Goal: Check status: Check status

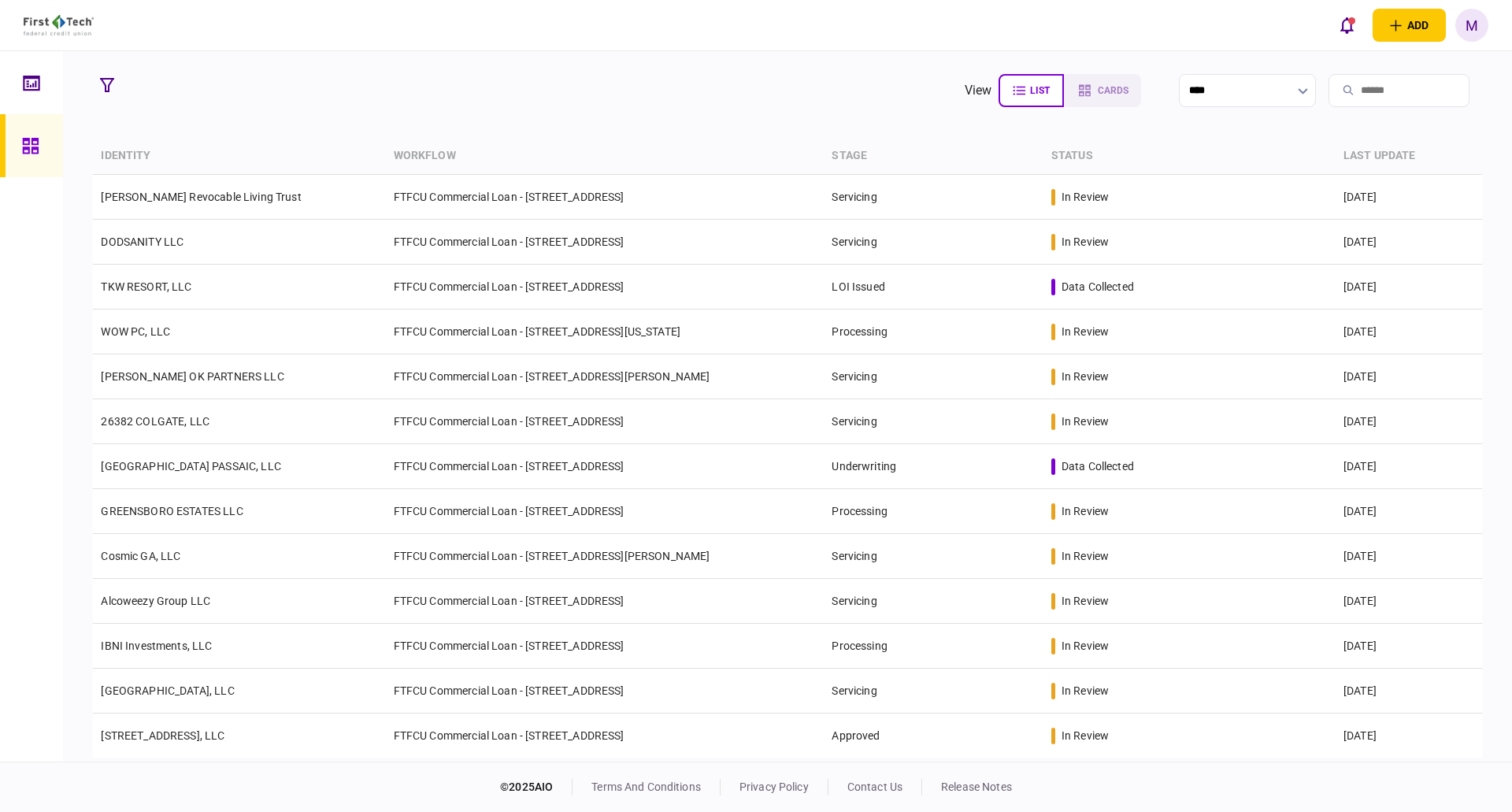
click at [90, 85] on section "view list cards **** Type clear Business Individual documents status clear wait…" at bounding box center [787, 406] width 1449 height 710
click at [102, 81] on icon "button" at bounding box center [107, 85] width 14 height 14
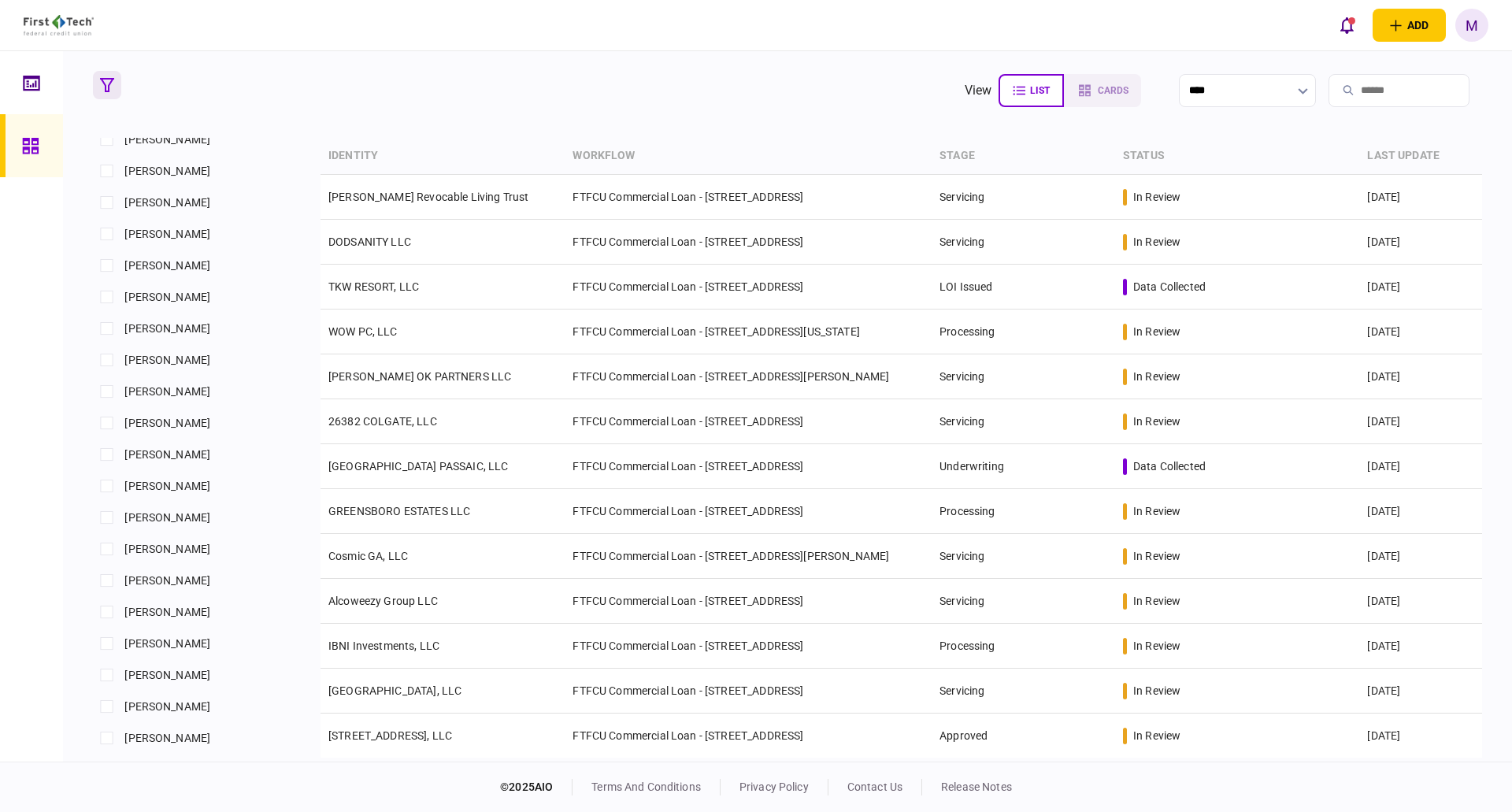
scroll to position [920, 0]
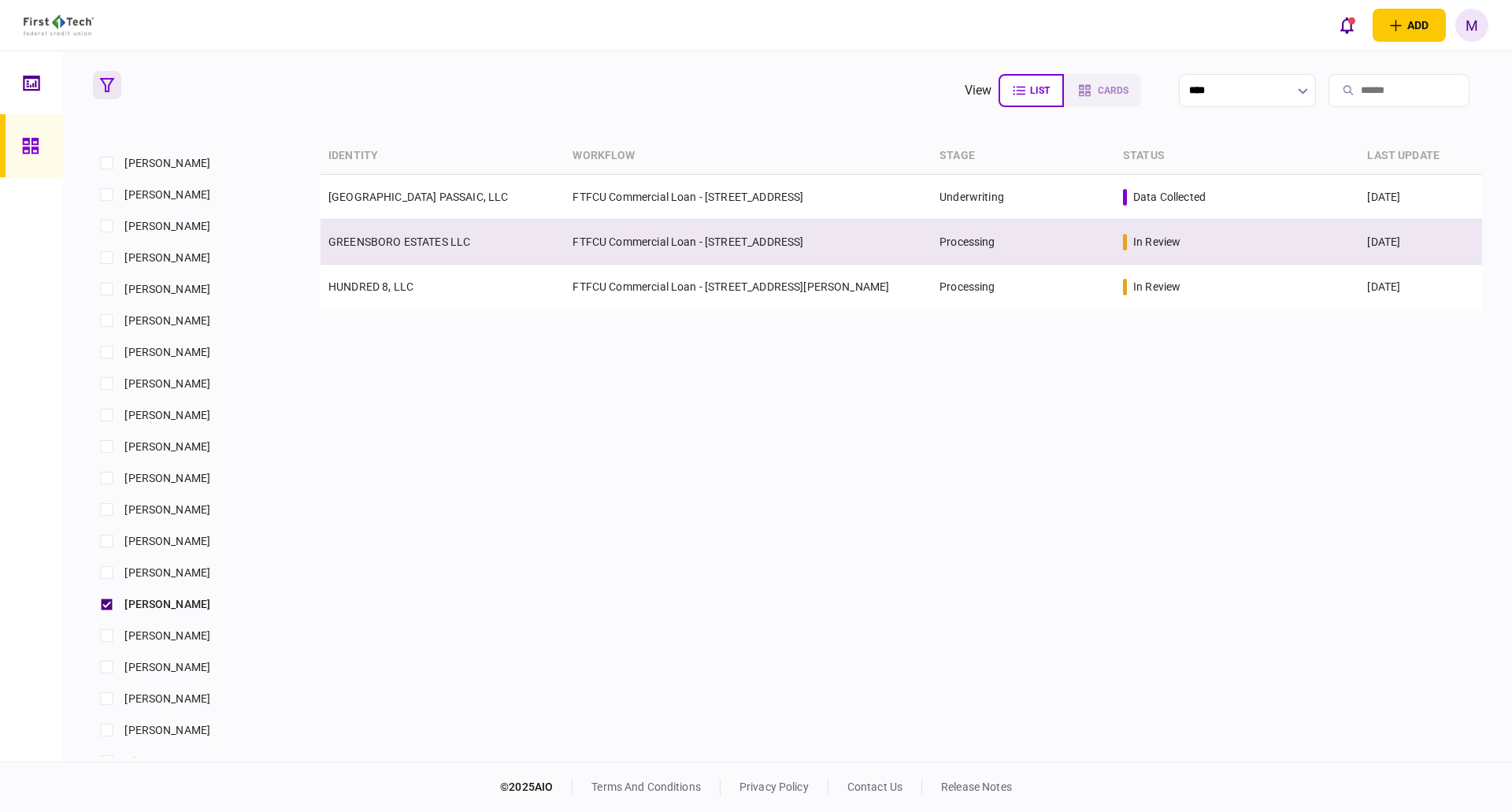
click at [464, 245] on link "GREENSBORO ESTATES LLC" at bounding box center [399, 241] width 141 height 13
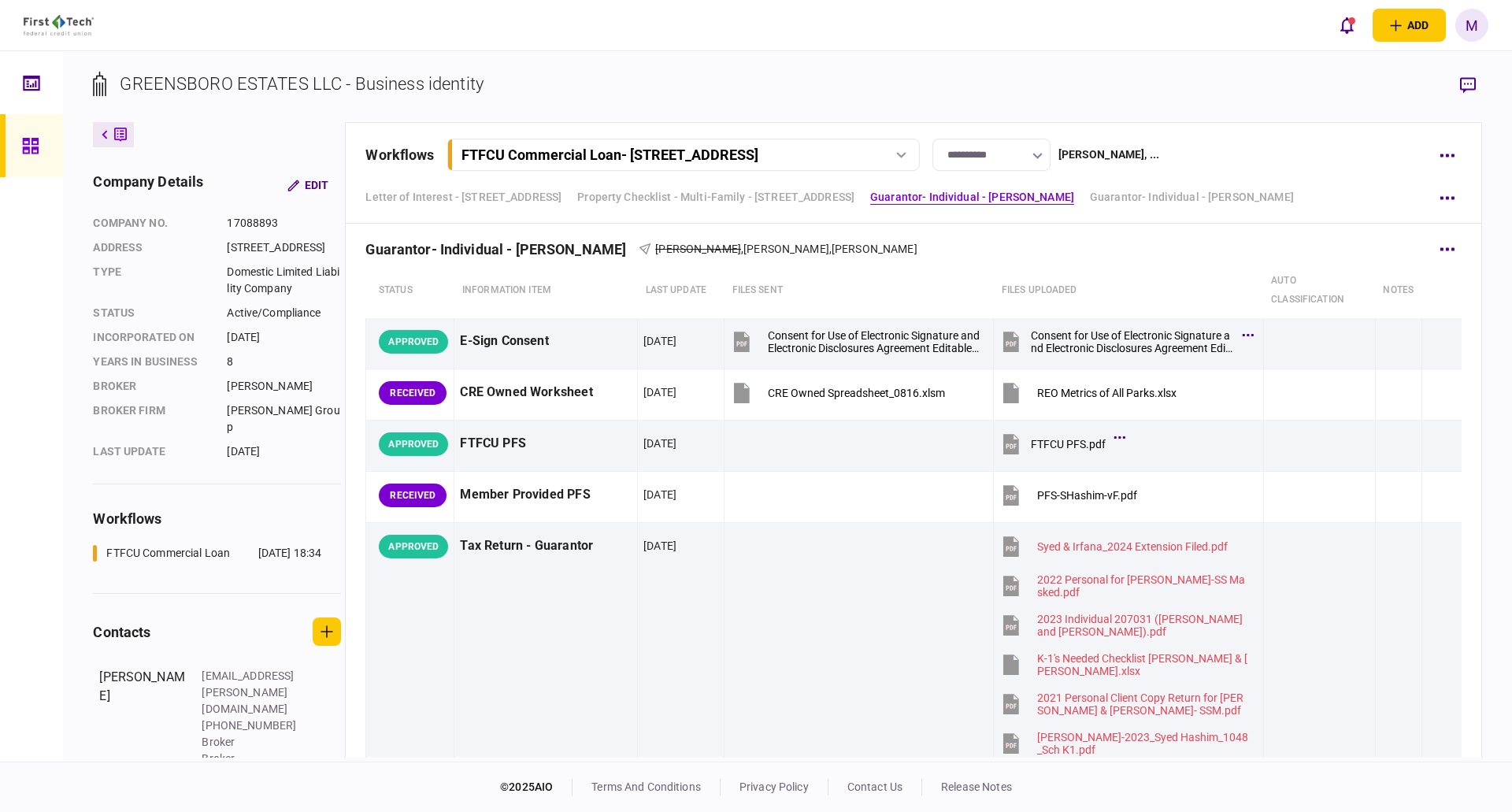
scroll to position [1838, 0]
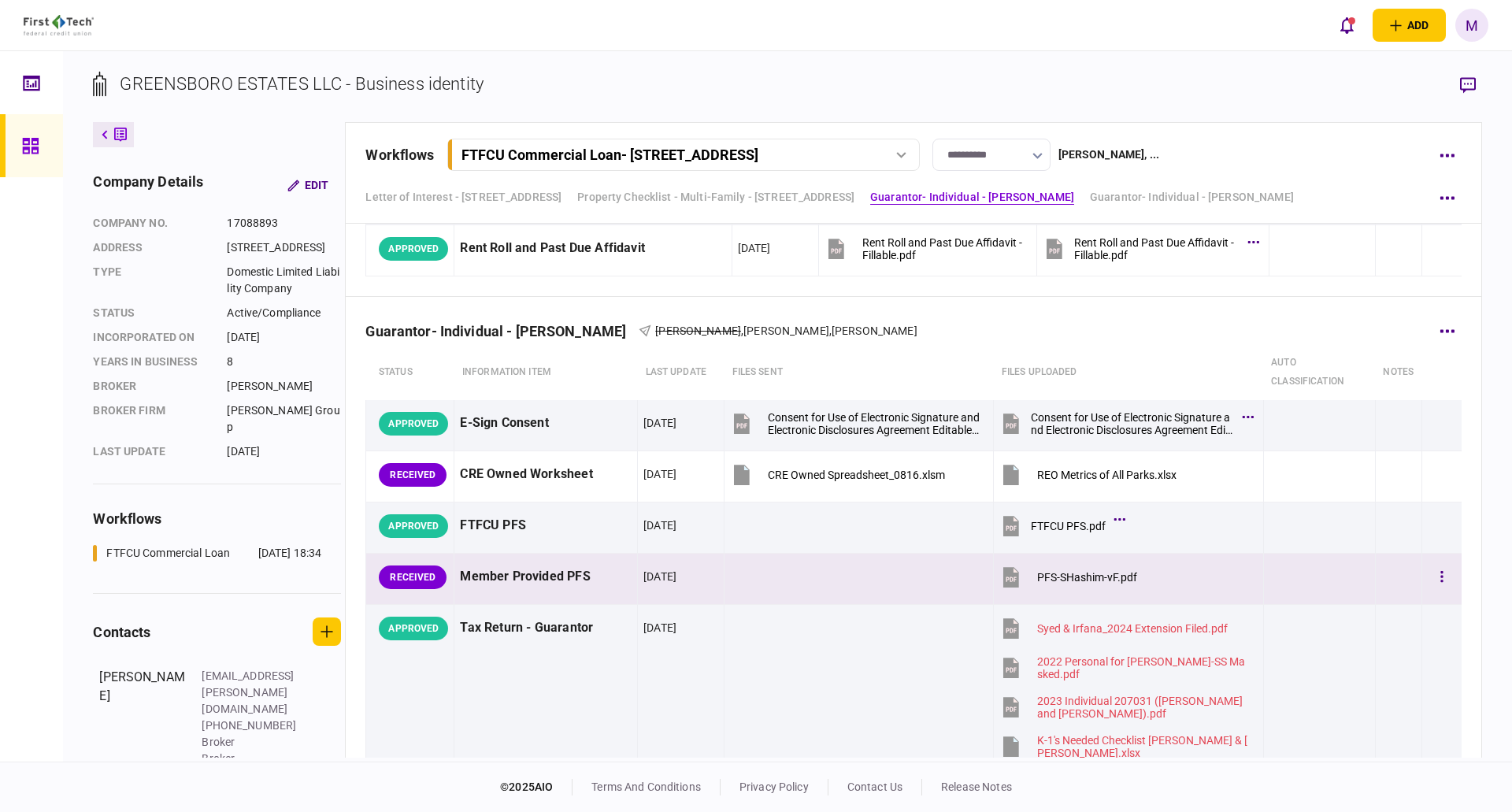
click at [1003, 583] on icon at bounding box center [1011, 577] width 16 height 20
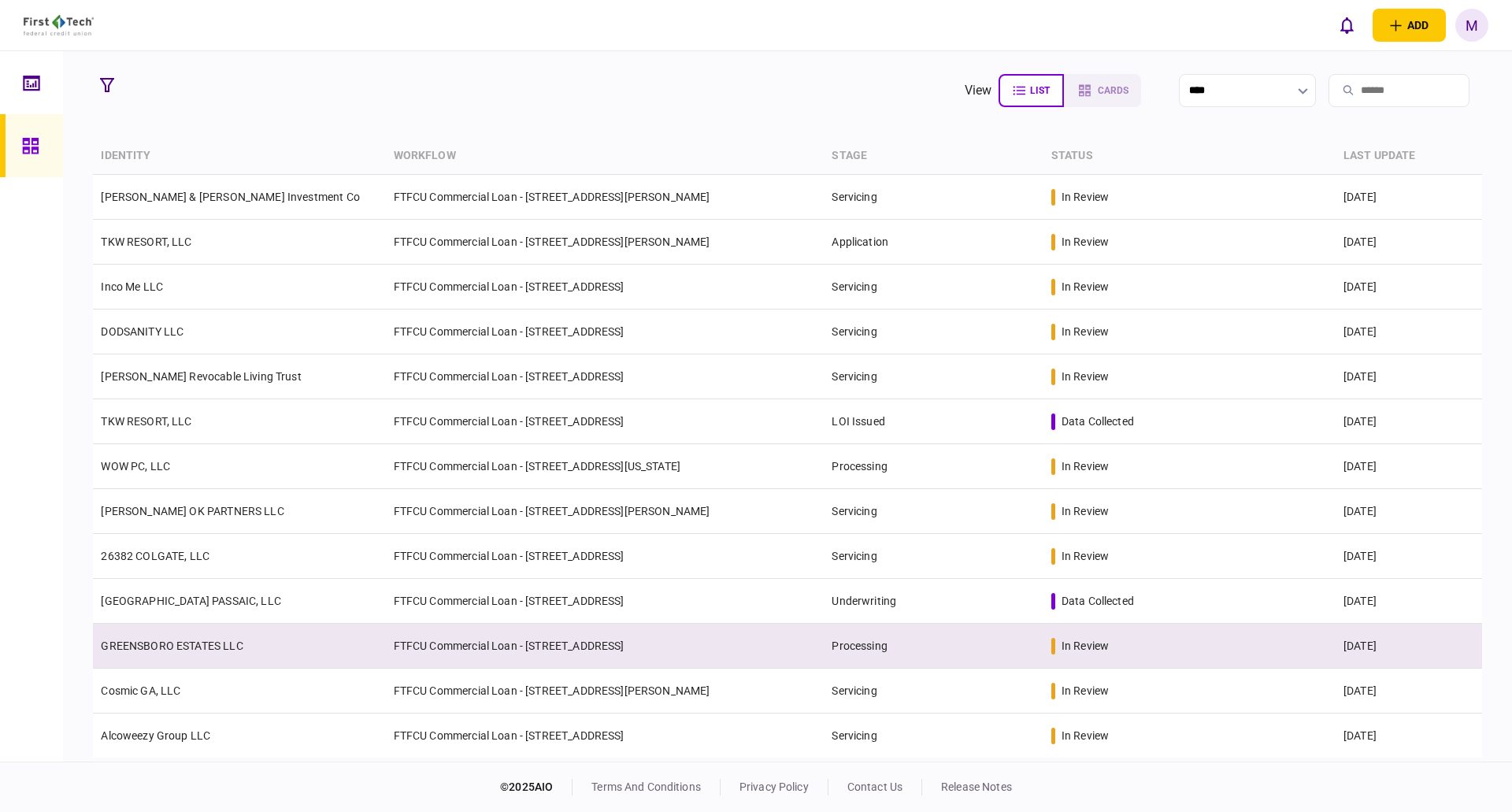
click at [218, 645] on link "GREENSBORO ESTATES LLC" at bounding box center [171, 645] width 141 height 13
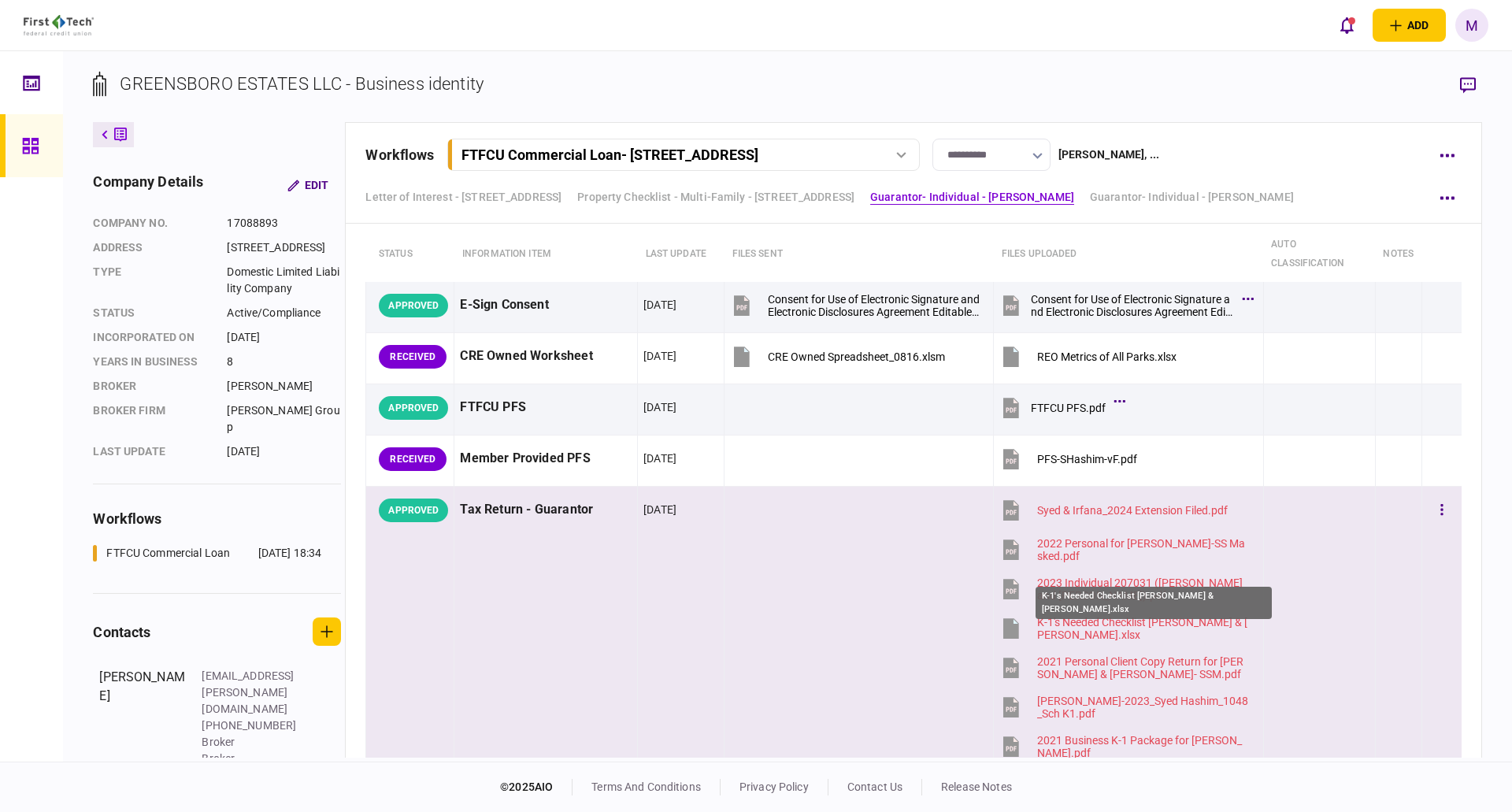
scroll to position [2022, 0]
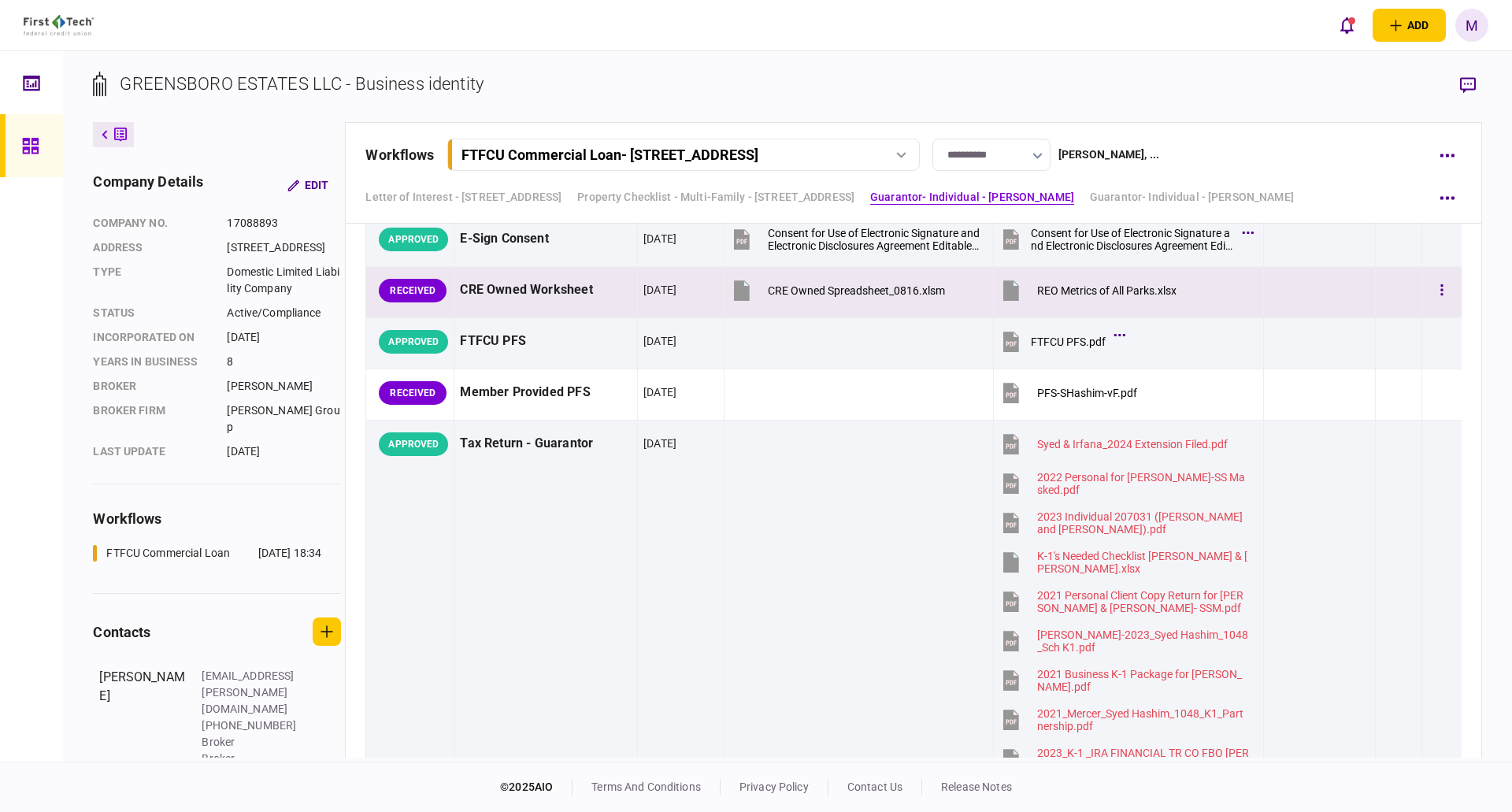
click at [1011, 290] on icon at bounding box center [1011, 290] width 16 height 20
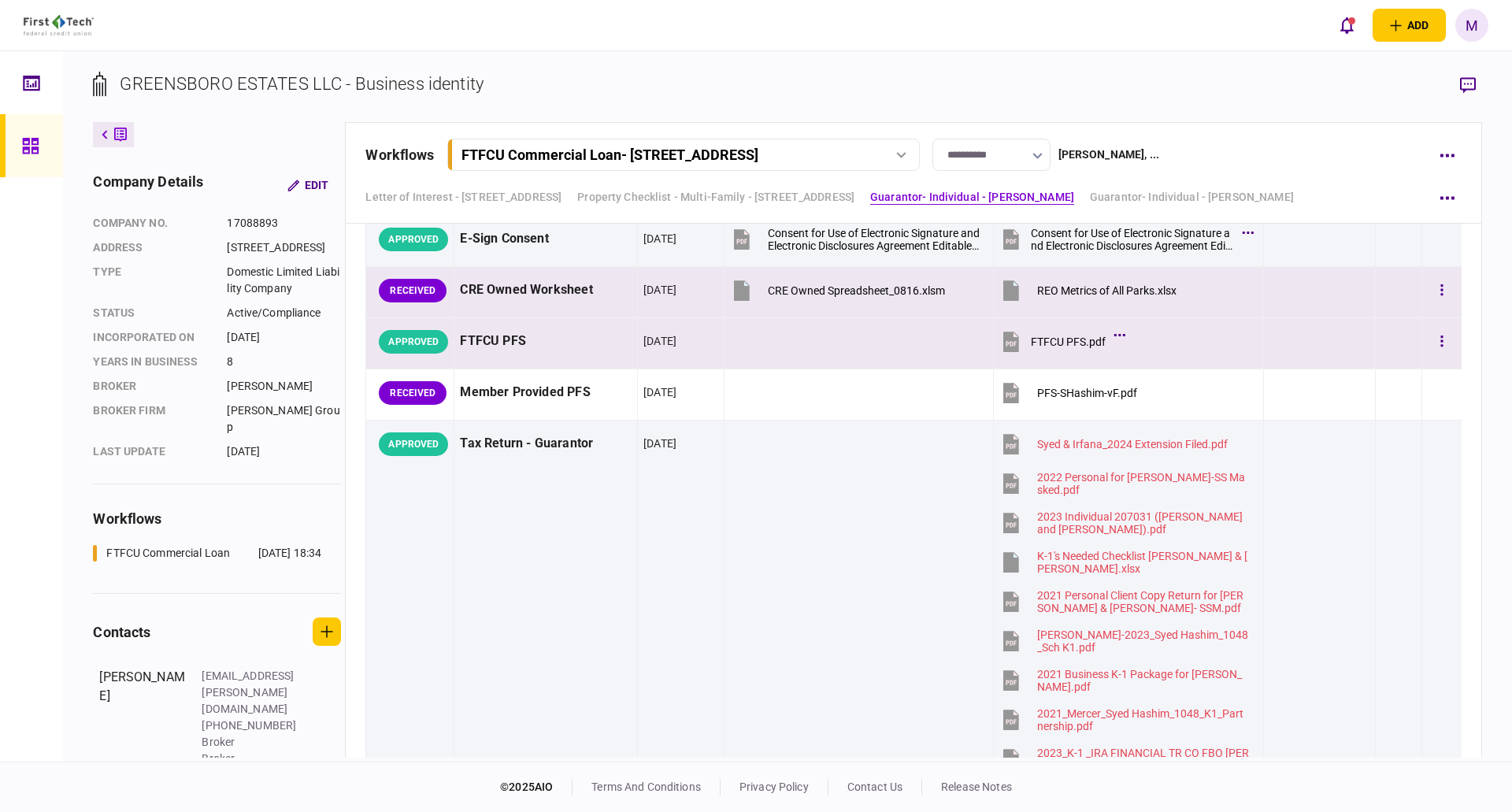
click at [1011, 340] on icon at bounding box center [1011, 342] width 16 height 20
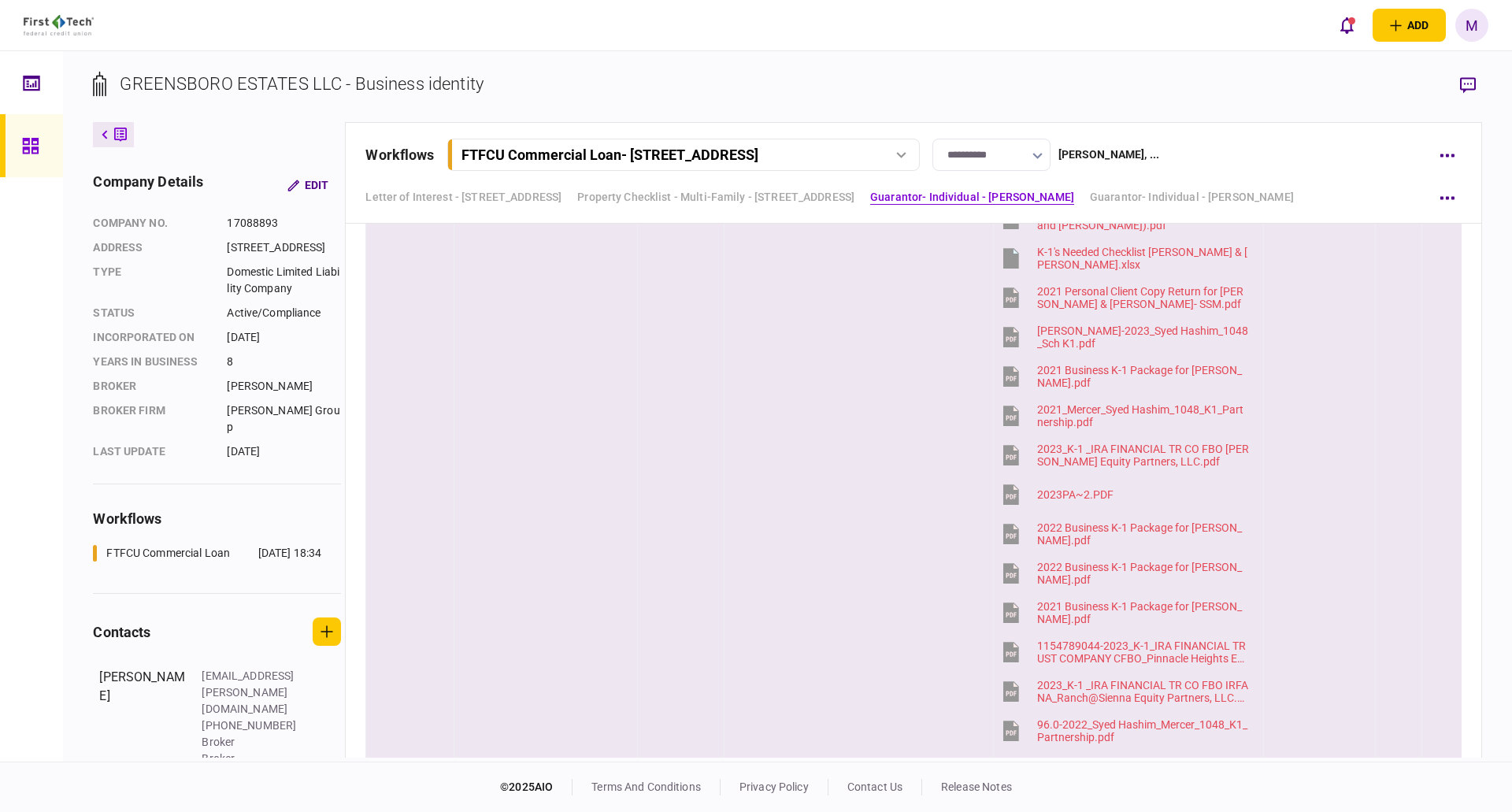
scroll to position [3125, 0]
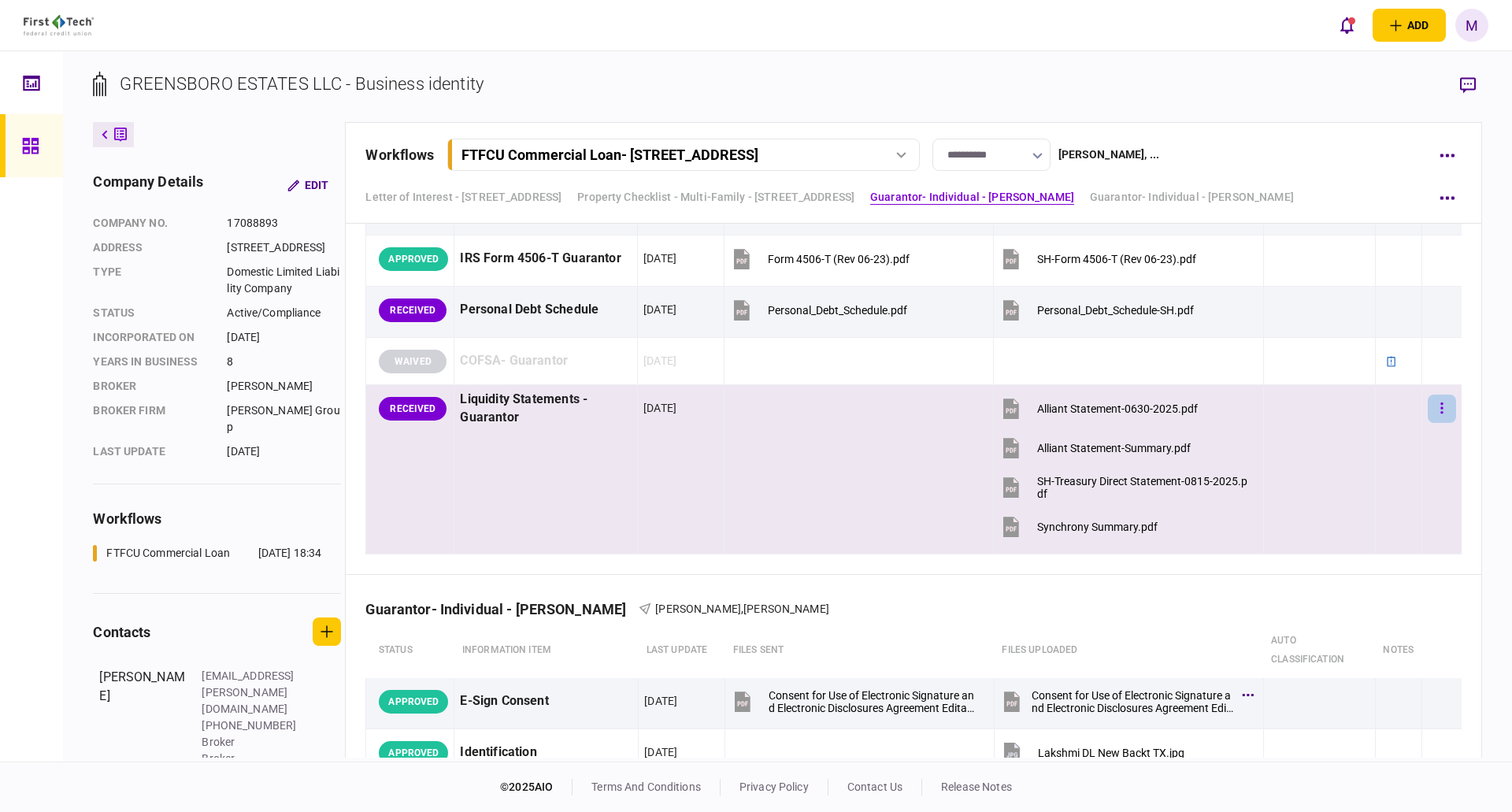
click at [1441, 412] on icon "button" at bounding box center [1443, 409] width 3 height 15
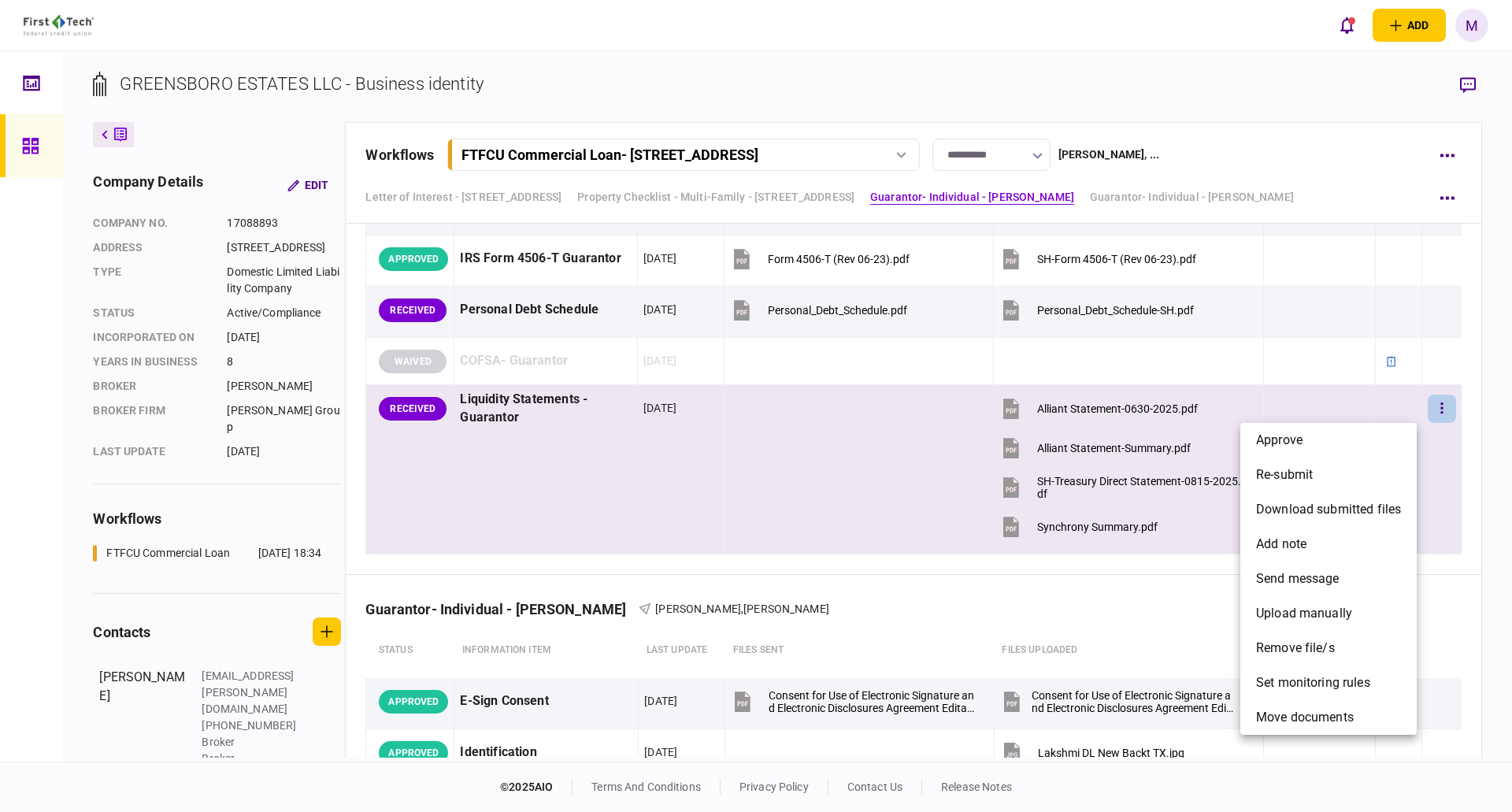
click at [1431, 293] on div at bounding box center [756, 406] width 1512 height 812
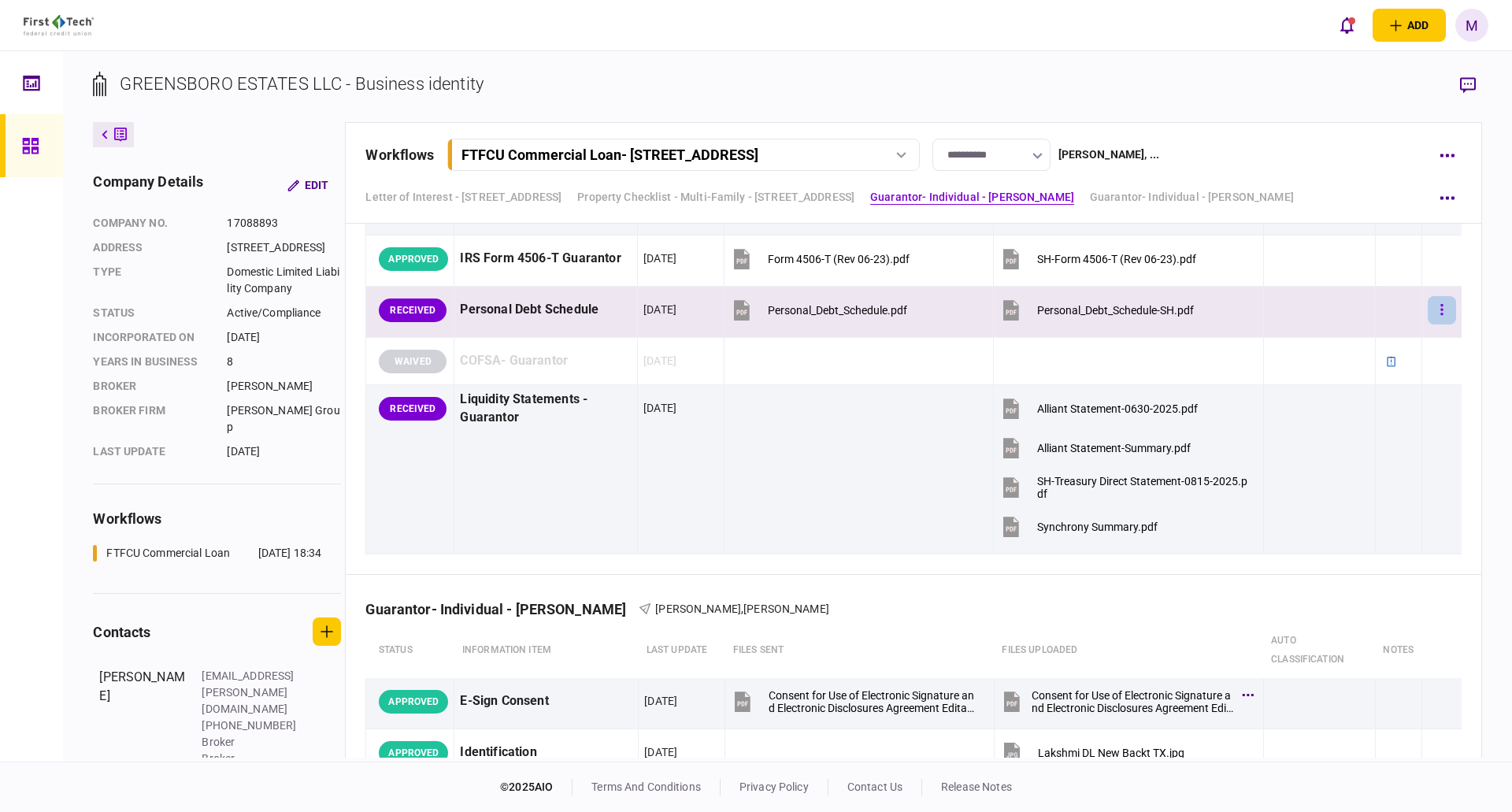
click at [1441, 311] on icon "button" at bounding box center [1443, 310] width 3 height 15
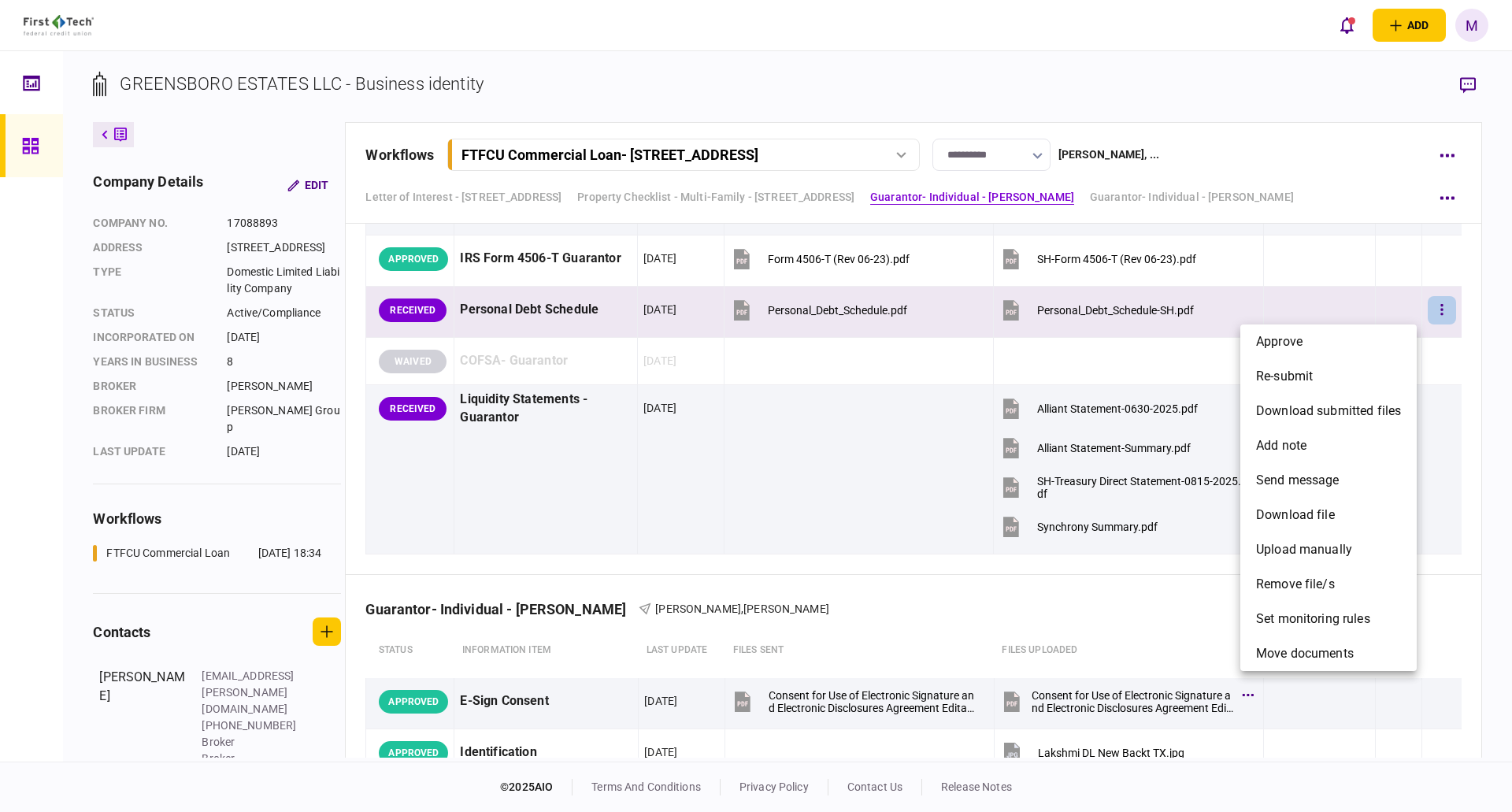
click at [1008, 310] on div at bounding box center [756, 406] width 1512 height 812
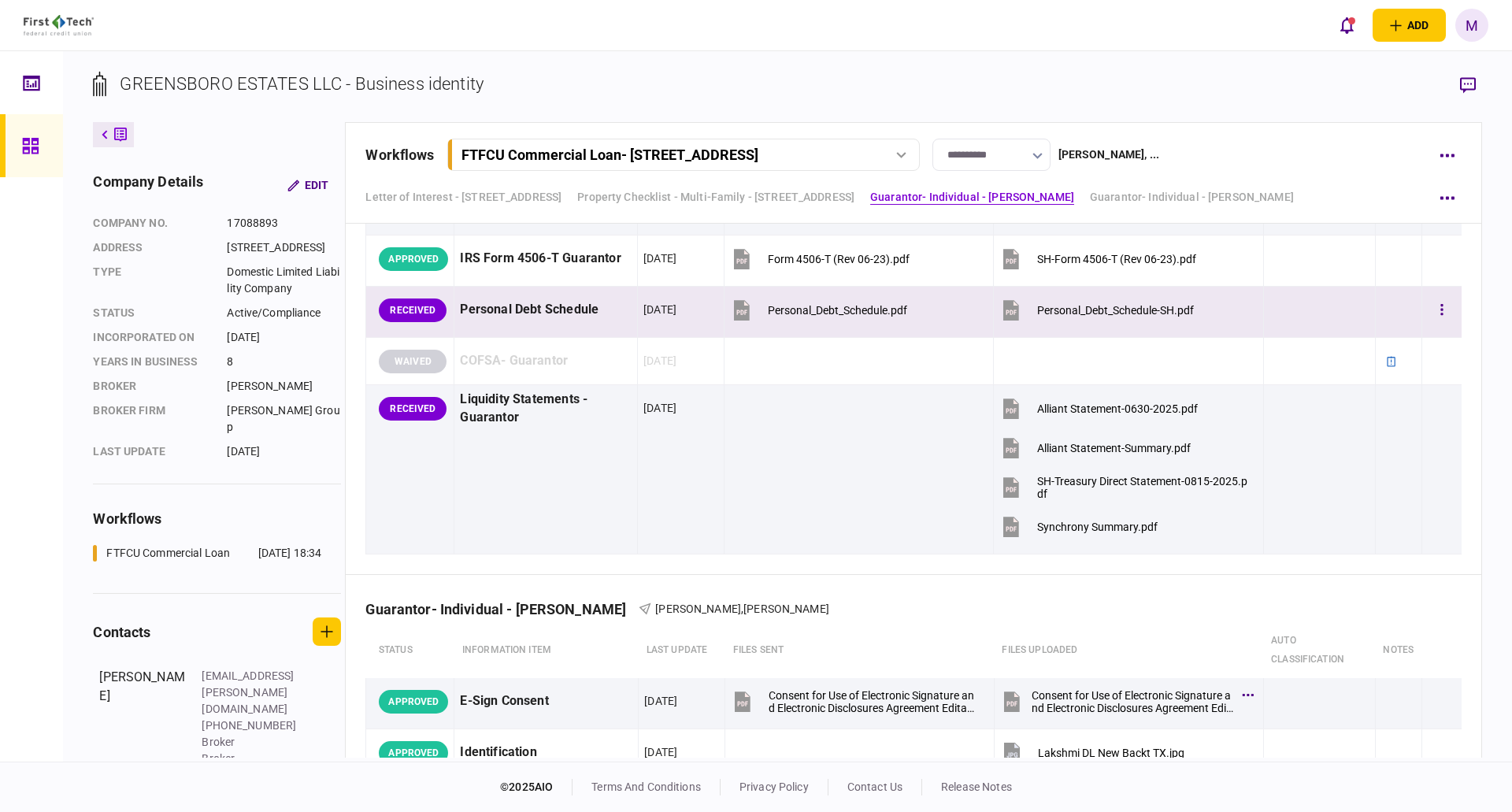
click at [1003, 315] on icon at bounding box center [1011, 310] width 16 height 20
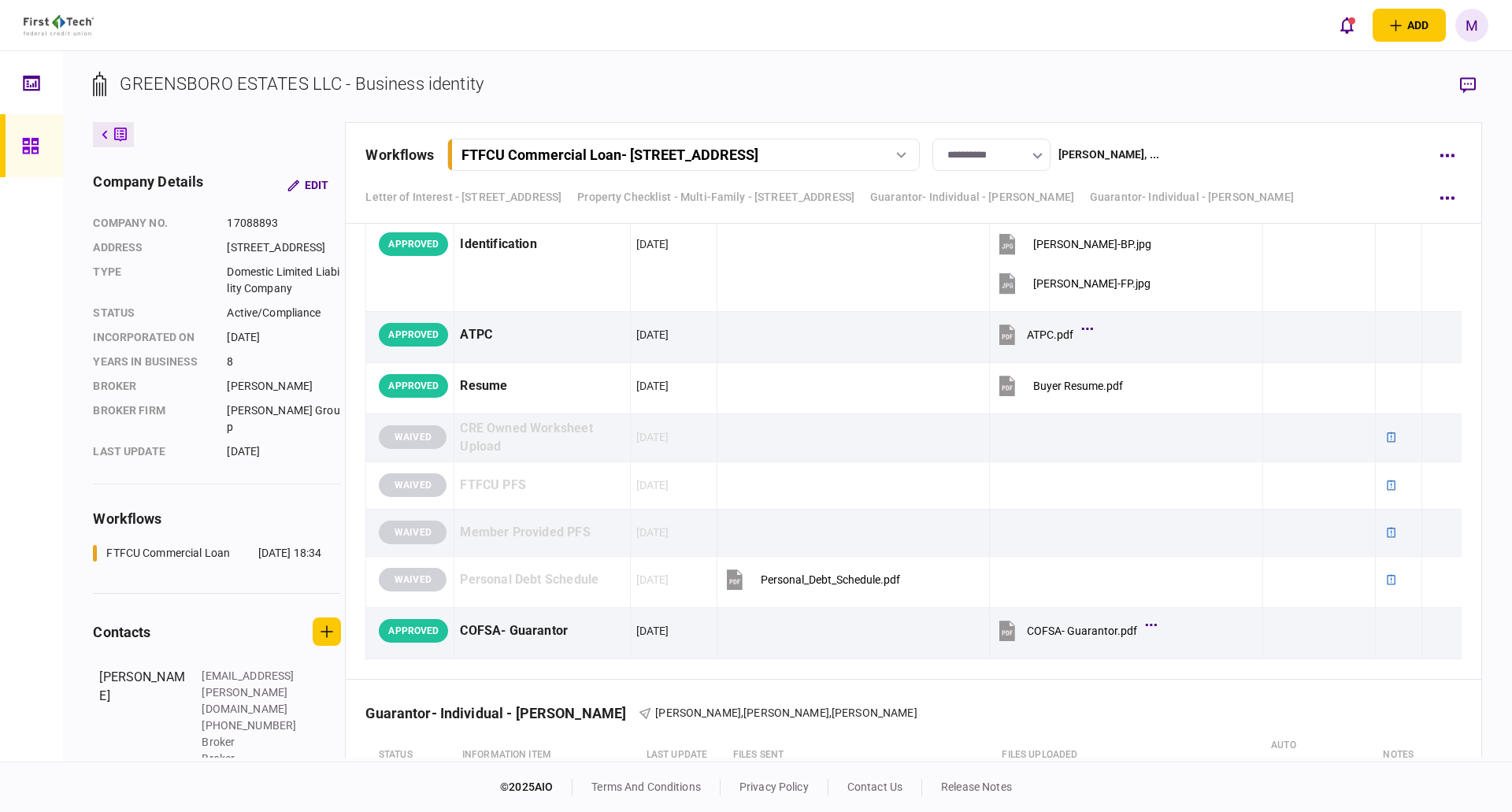
scroll to position [4044, 0]
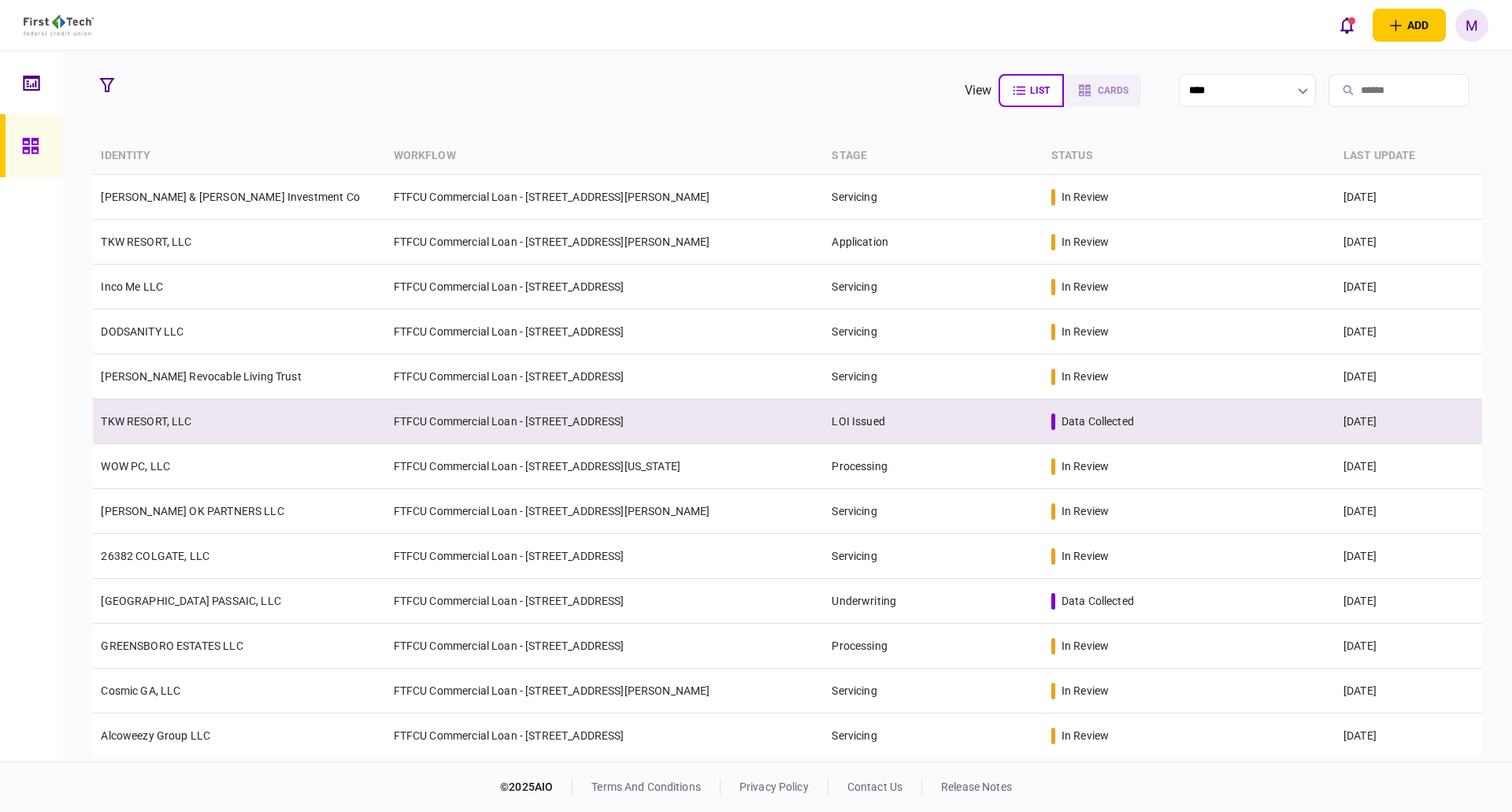
click at [249, 420] on td "TKW RESORT, LLC" at bounding box center [239, 422] width 292 height 45
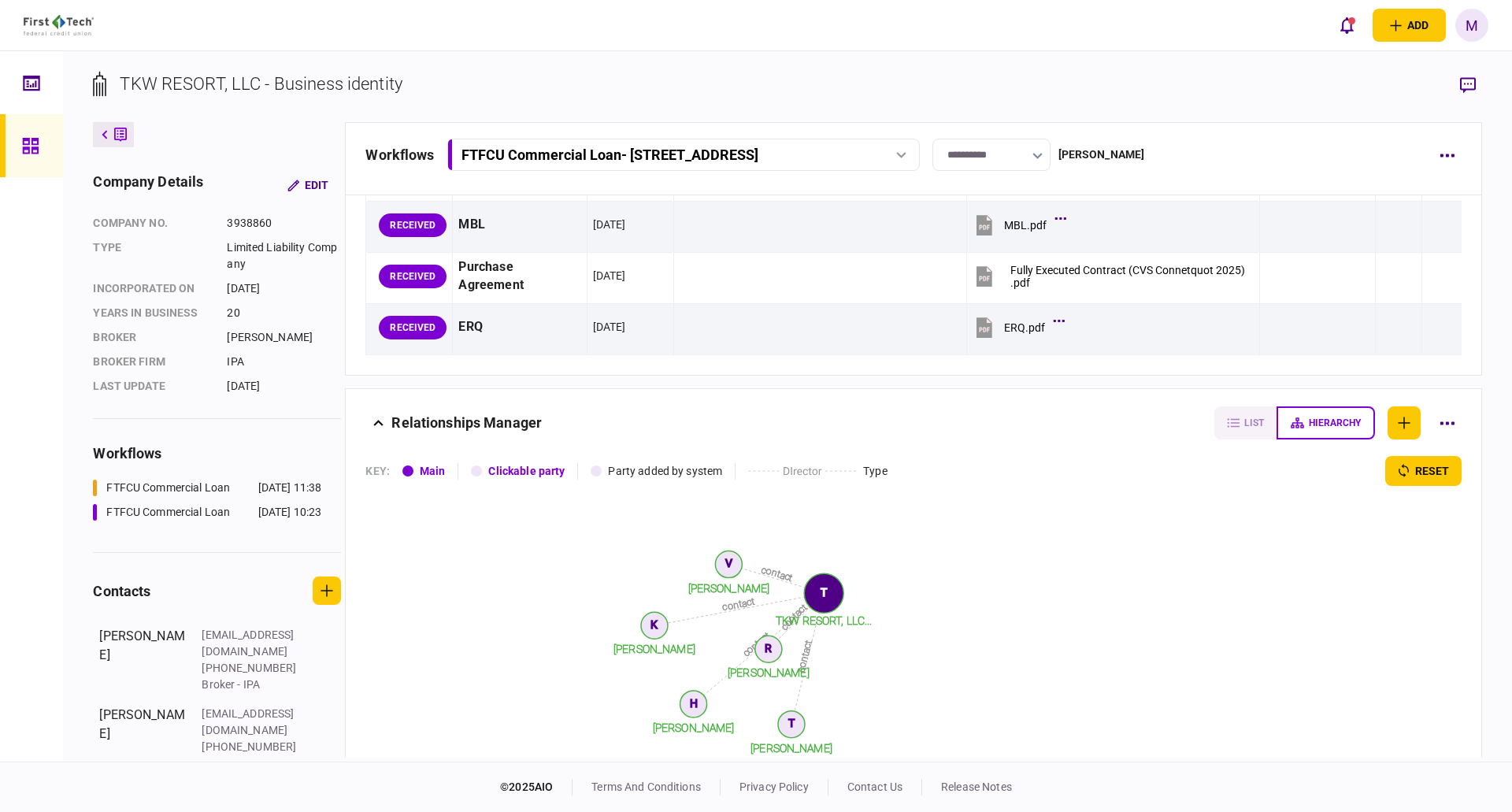
scroll to position [345, 0]
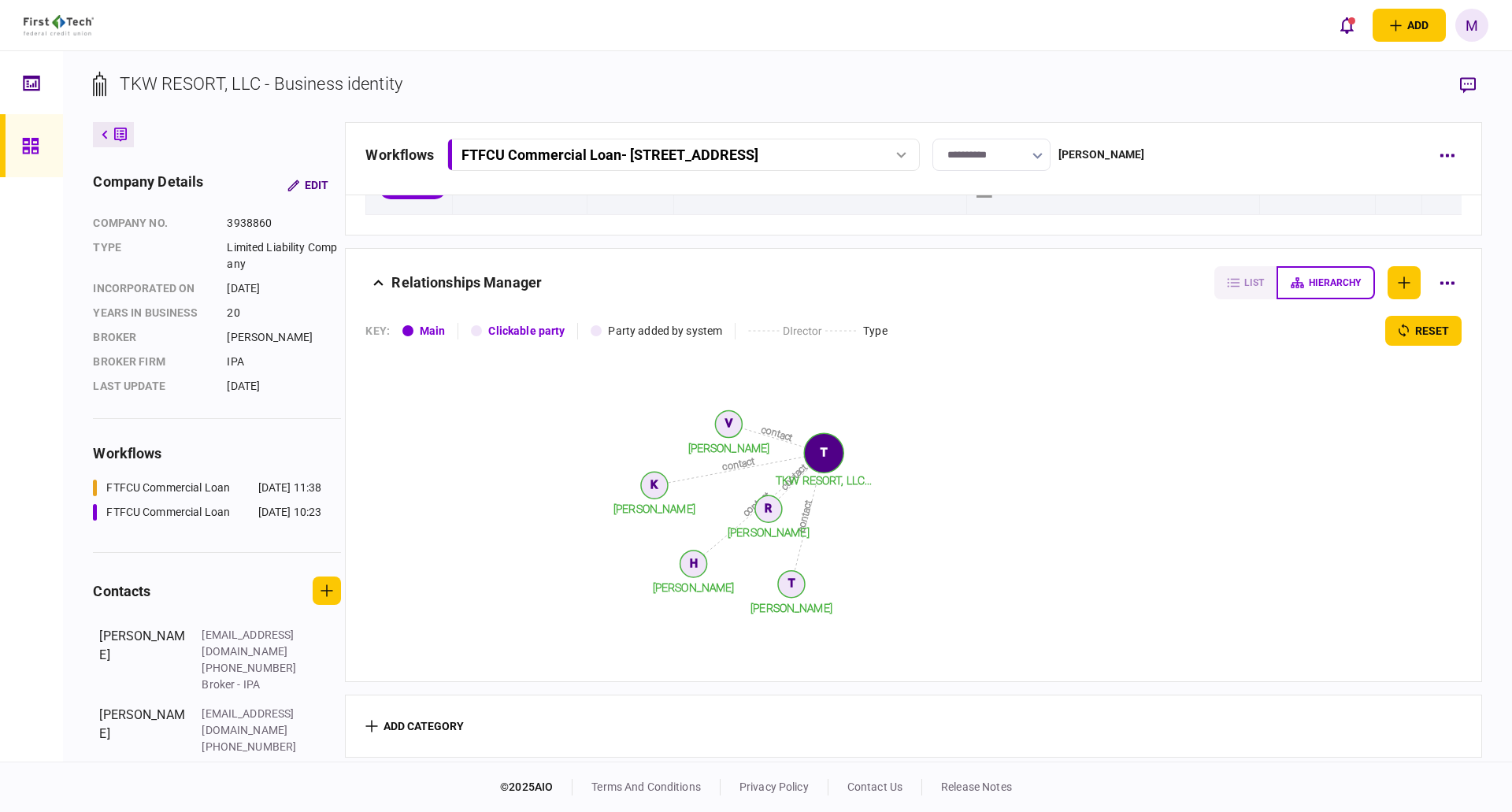
click at [158, 496] on div "FTFCU Commercial Loan" at bounding box center [168, 489] width 124 height 17
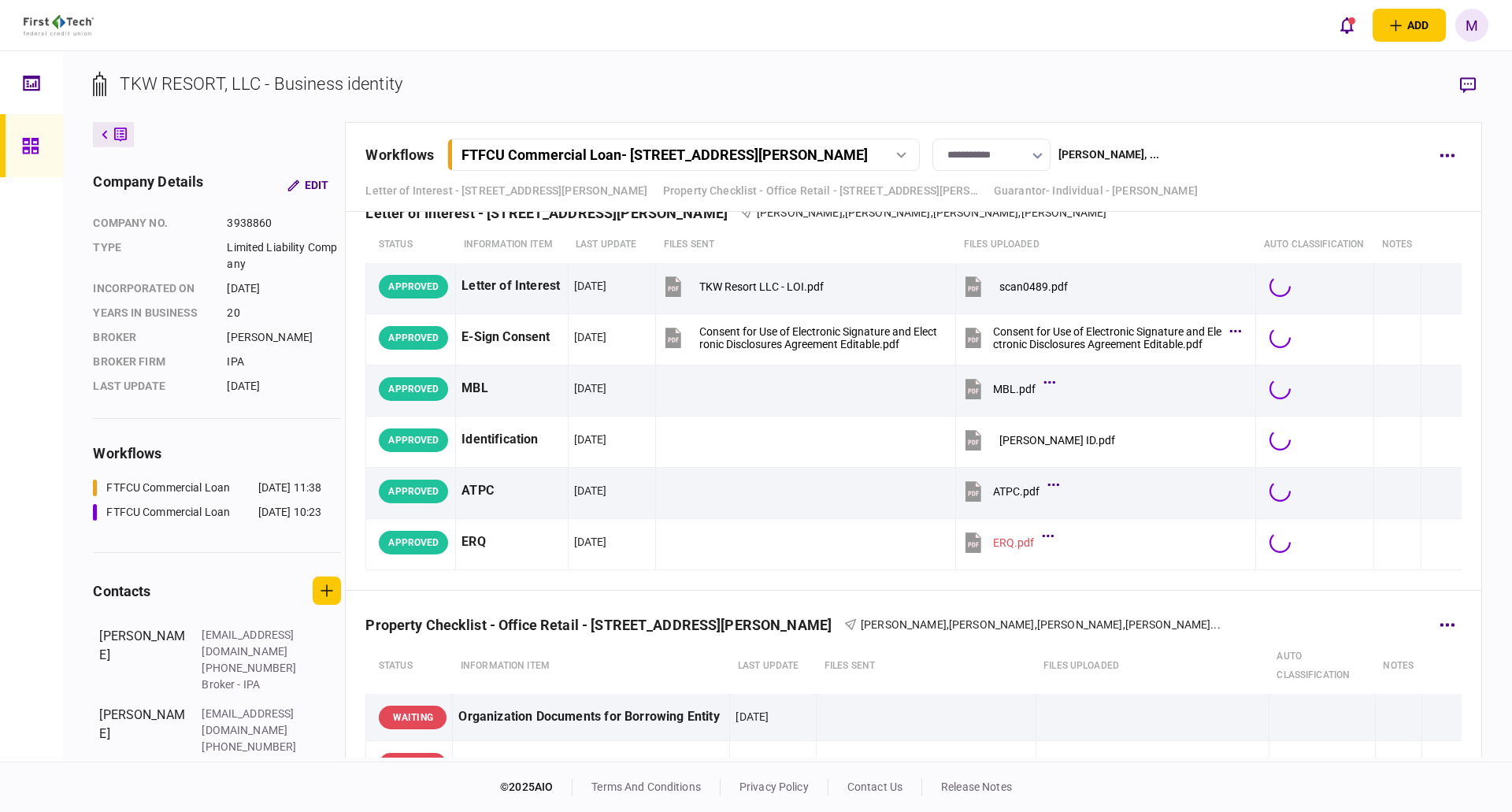
scroll to position [345, 0]
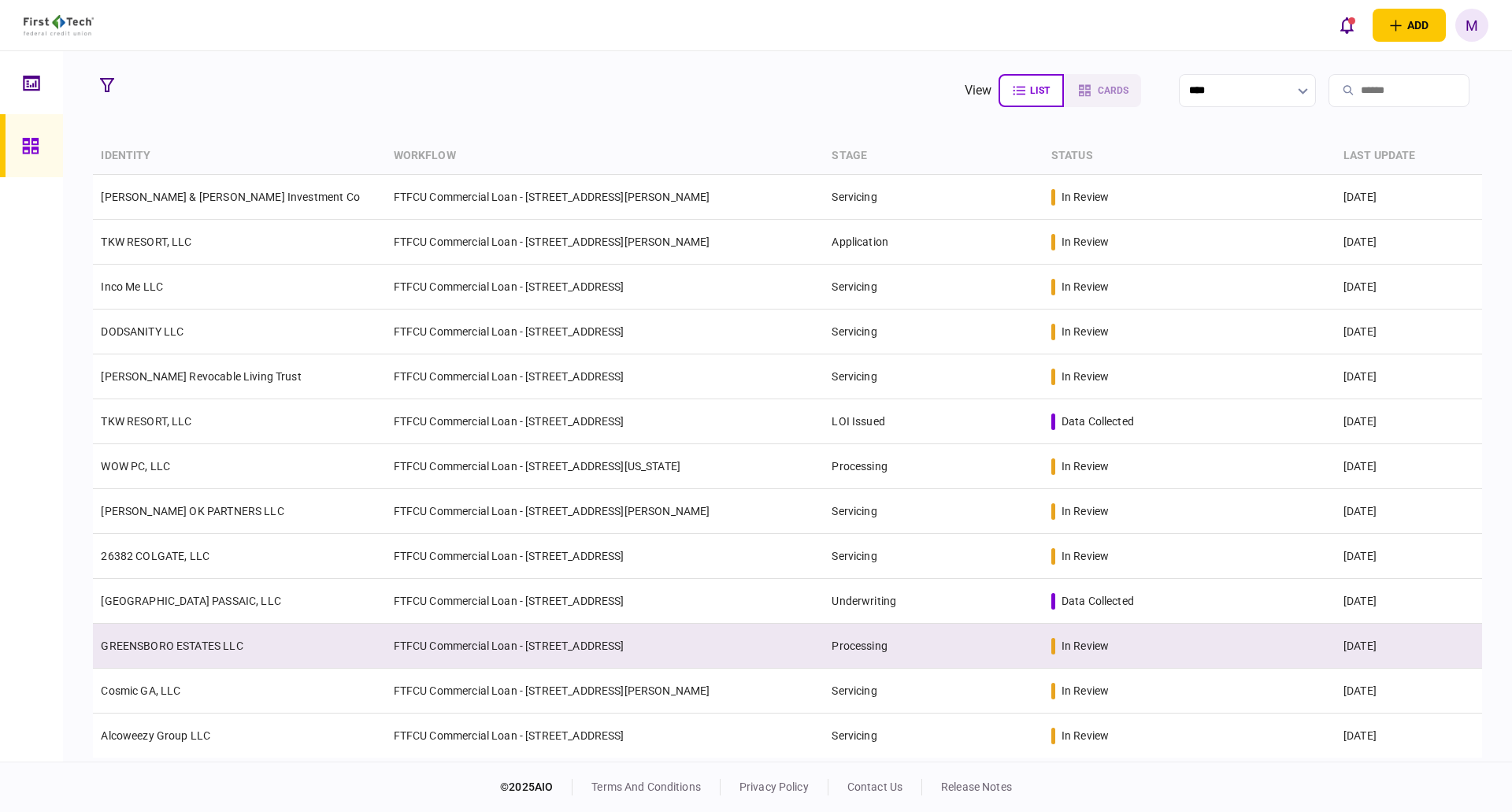
click at [231, 650] on link "GREENSBORO ESTATES LLC" at bounding box center [171, 645] width 141 height 13
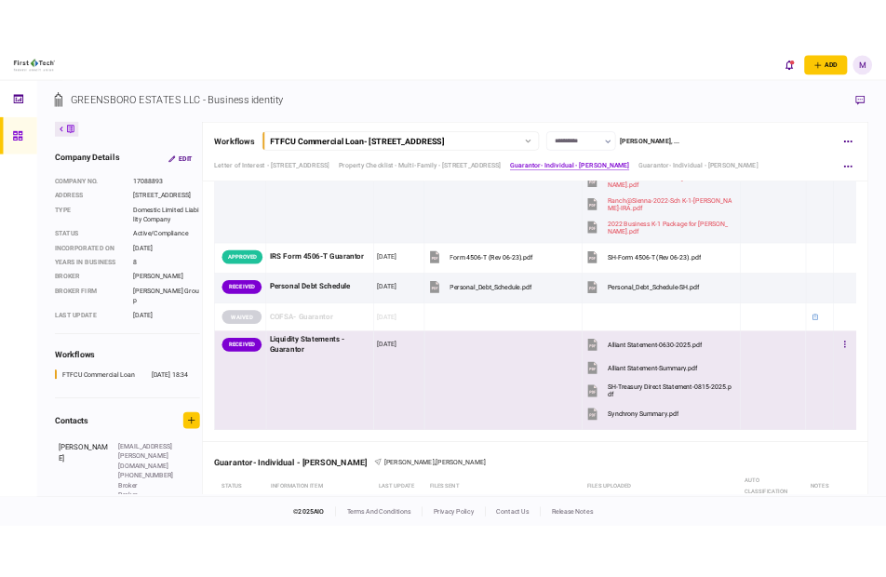
scroll to position [3691, 0]
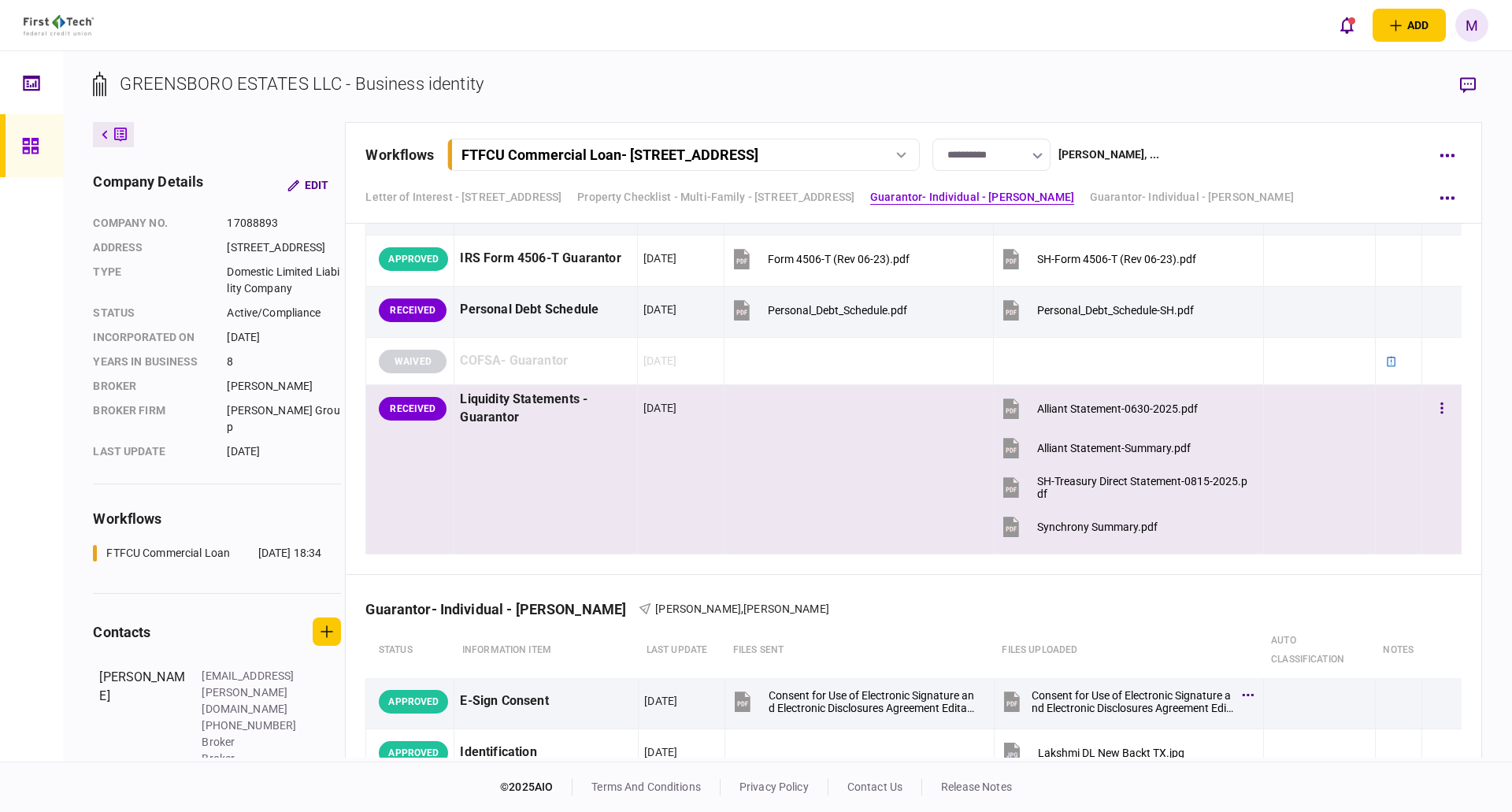
drag, startPoint x: 1007, startPoint y: 407, endPoint x: 1009, endPoint y: 443, distance: 36.1
click at [1006, 407] on icon at bounding box center [1011, 409] width 16 height 20
drag, startPoint x: 1010, startPoint y: 453, endPoint x: 1006, endPoint y: 482, distance: 29.3
click at [1010, 453] on icon at bounding box center [1011, 448] width 16 height 20
drag, startPoint x: 1006, startPoint y: 482, endPoint x: 1002, endPoint y: 524, distance: 42.2
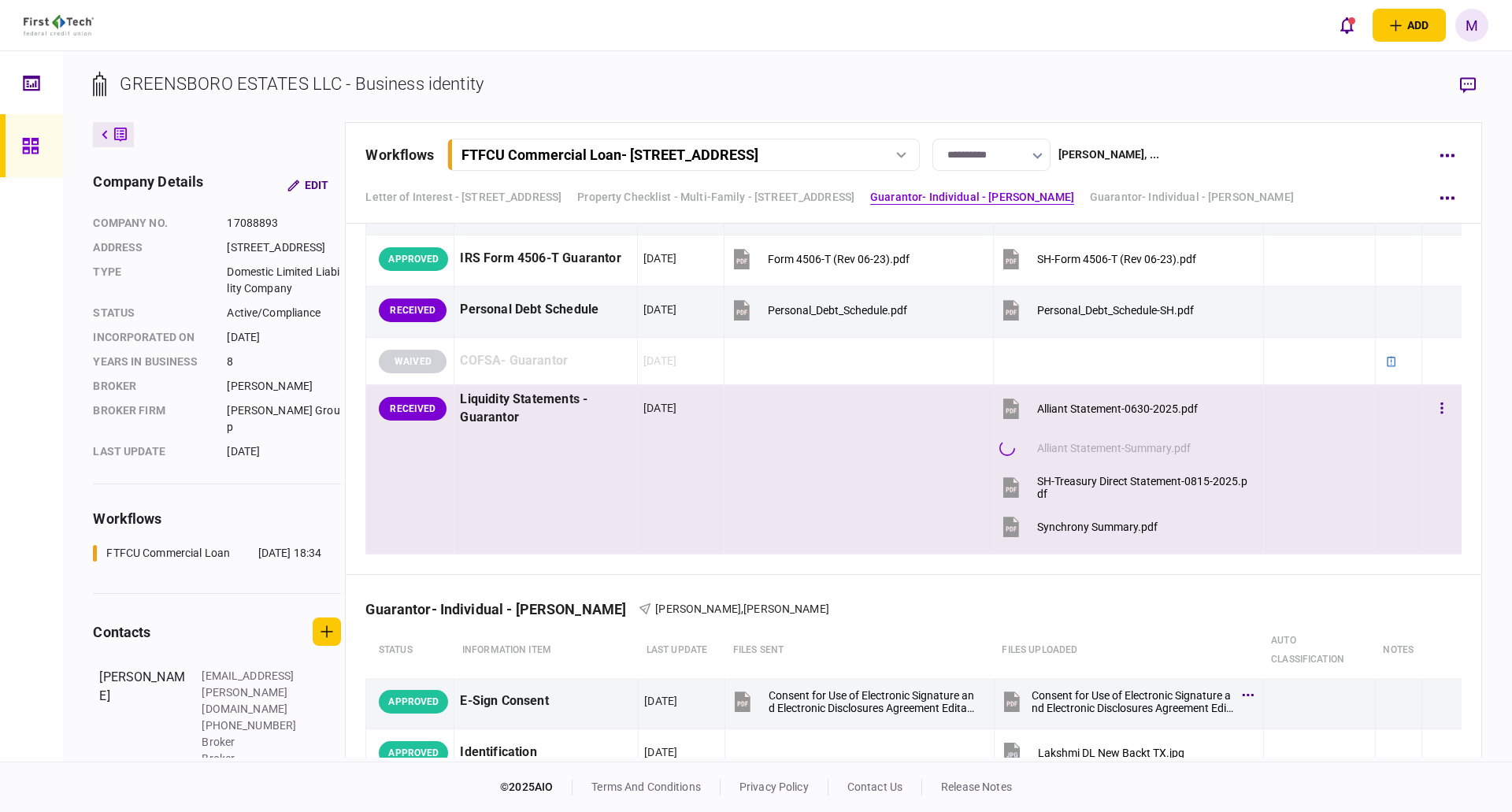
click at [1005, 483] on icon at bounding box center [1011, 488] width 16 height 20
click at [1007, 528] on icon at bounding box center [1012, 528] width 10 height 5
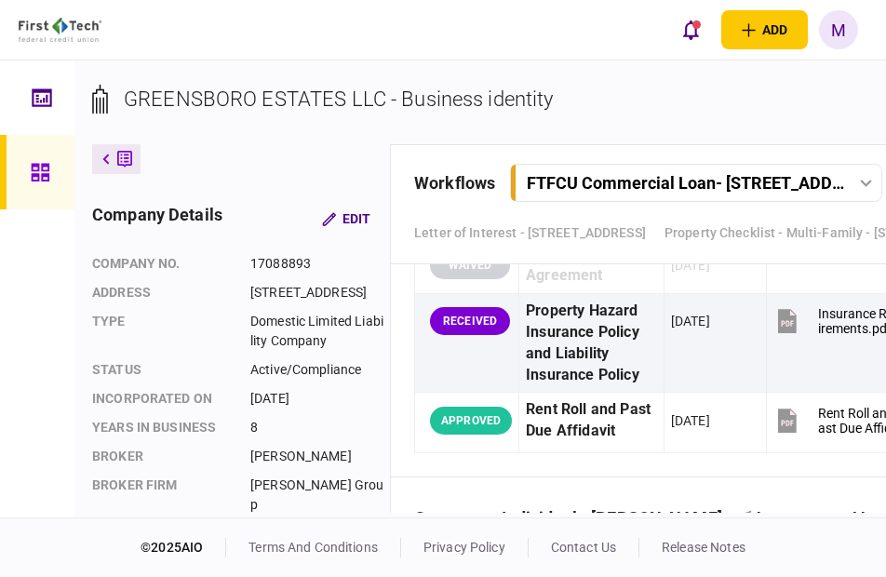
scroll to position [2258, 0]
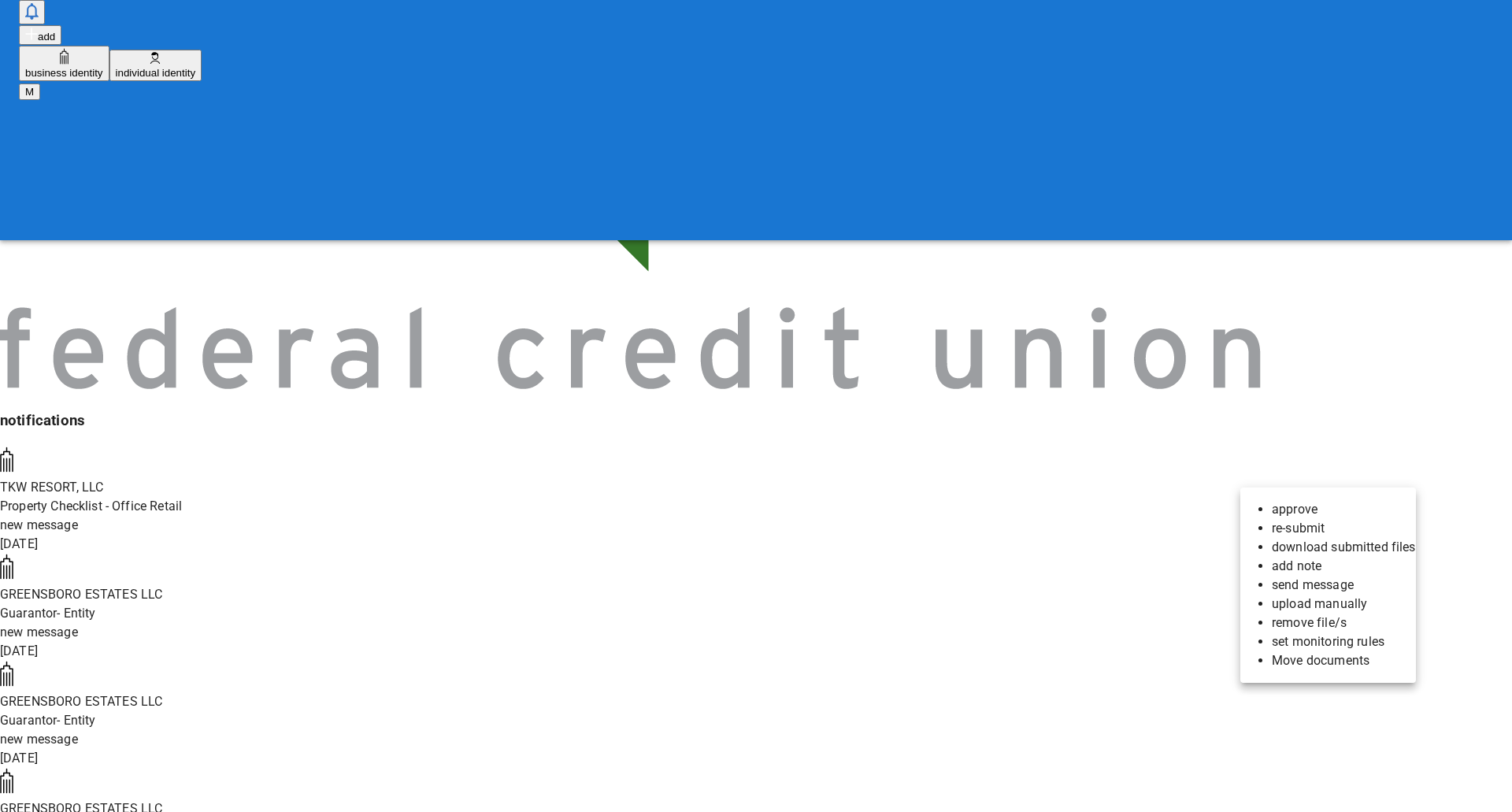
click at [1305, 505] on li "approve" at bounding box center [1344, 510] width 144 height 19
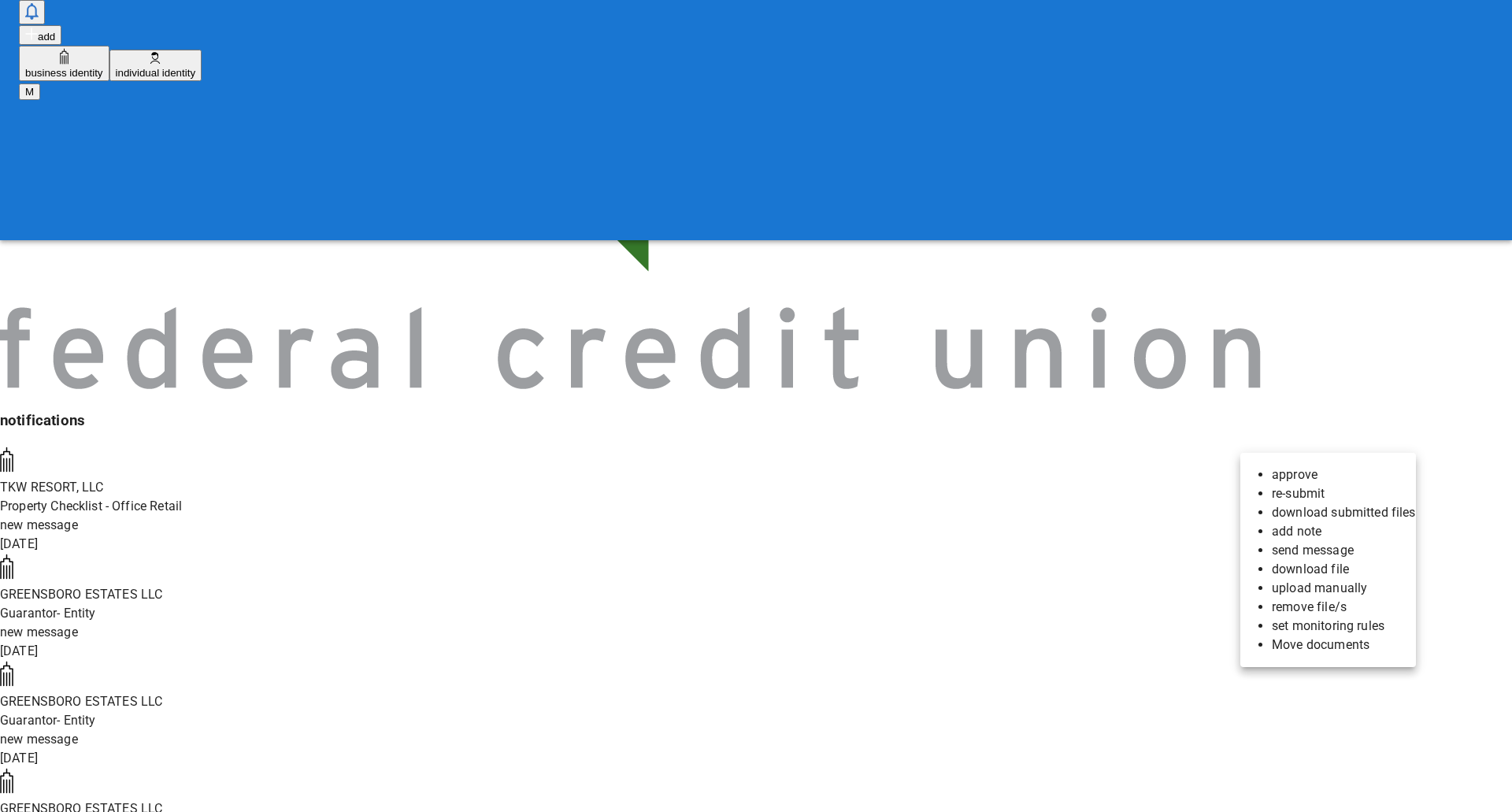
click at [1329, 472] on li "approve" at bounding box center [1344, 475] width 144 height 19
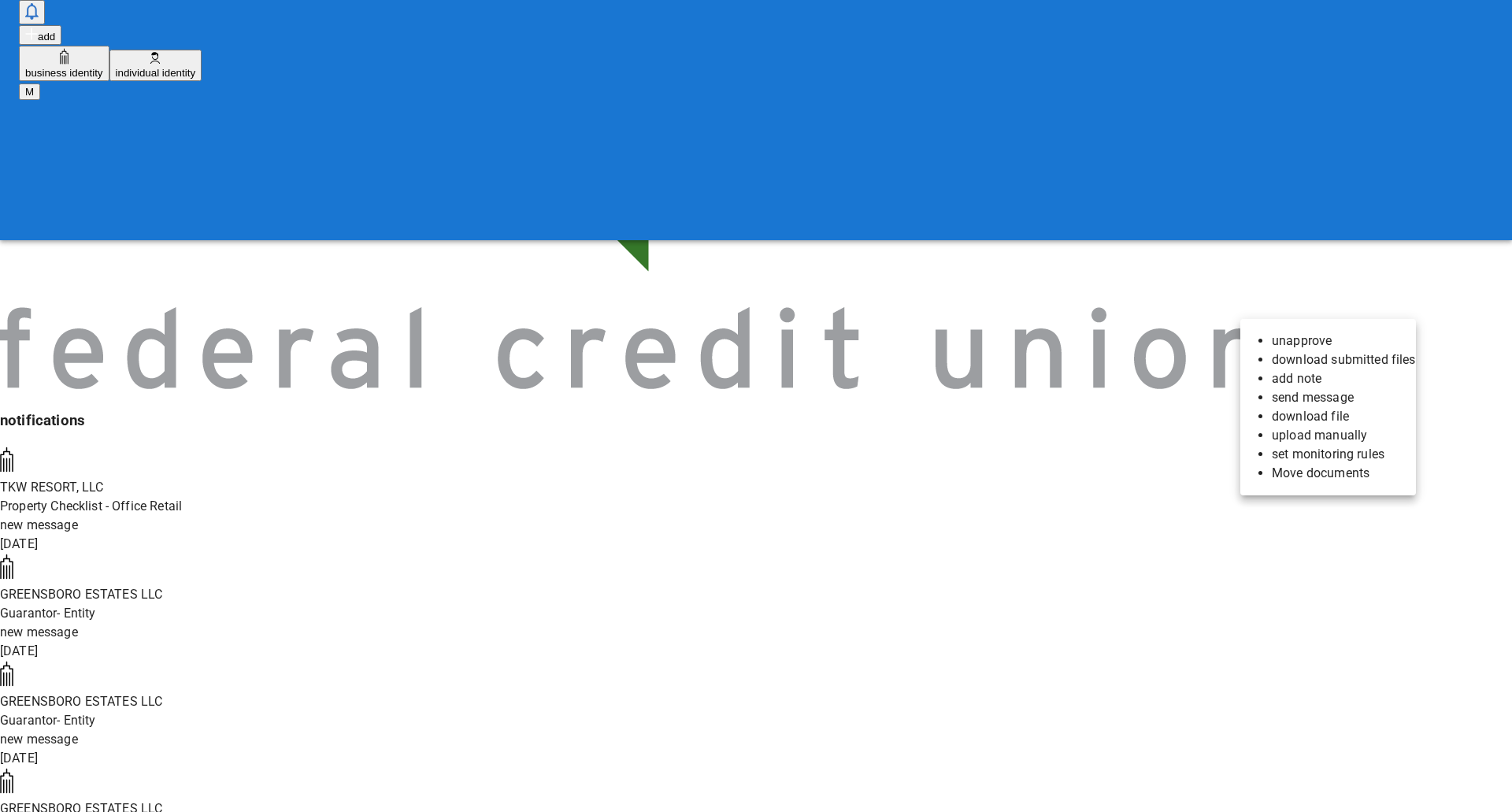
click at [1325, 334] on li "unapprove" at bounding box center [1344, 341] width 144 height 19
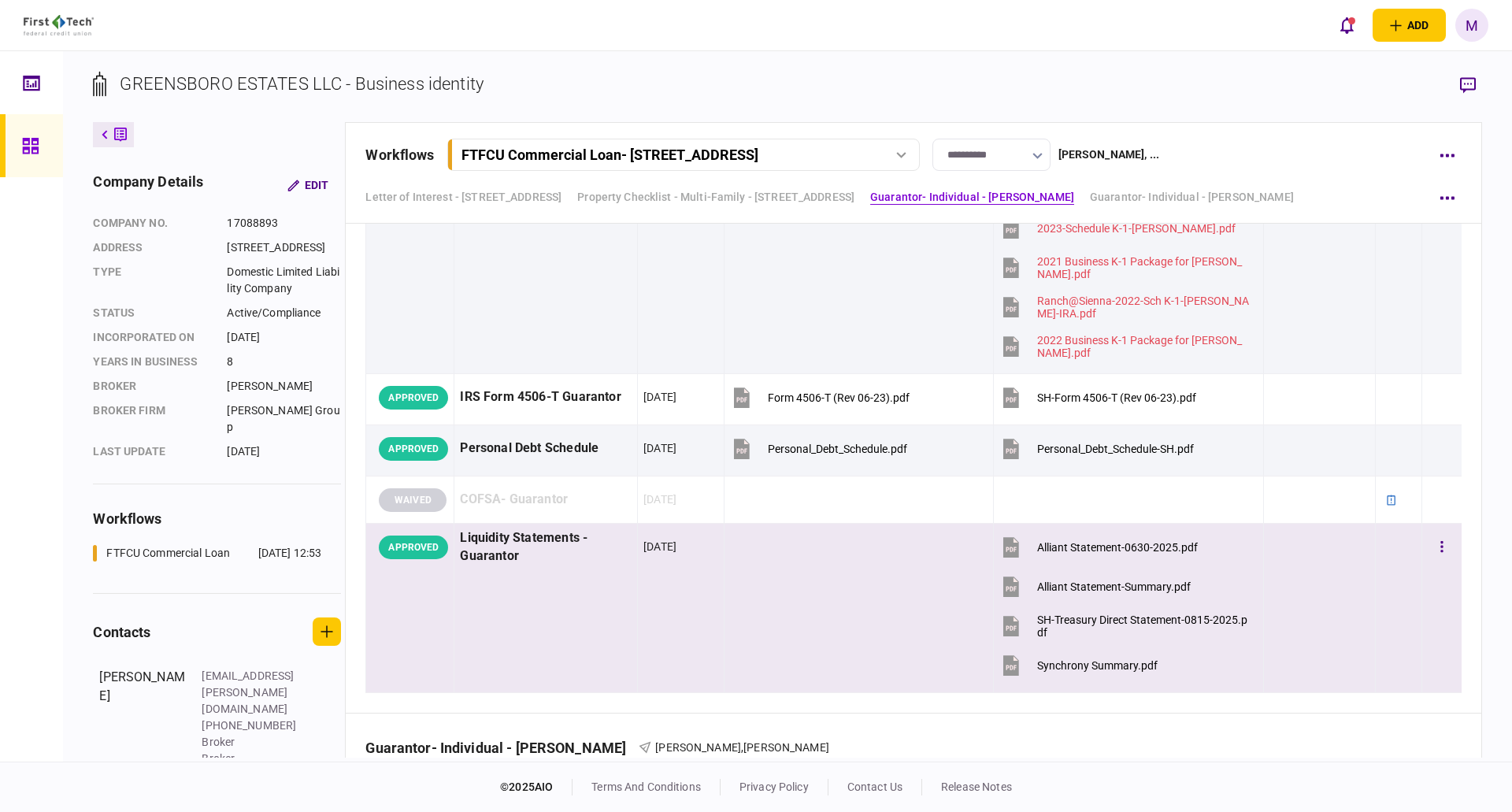
scroll to position [2975, 0]
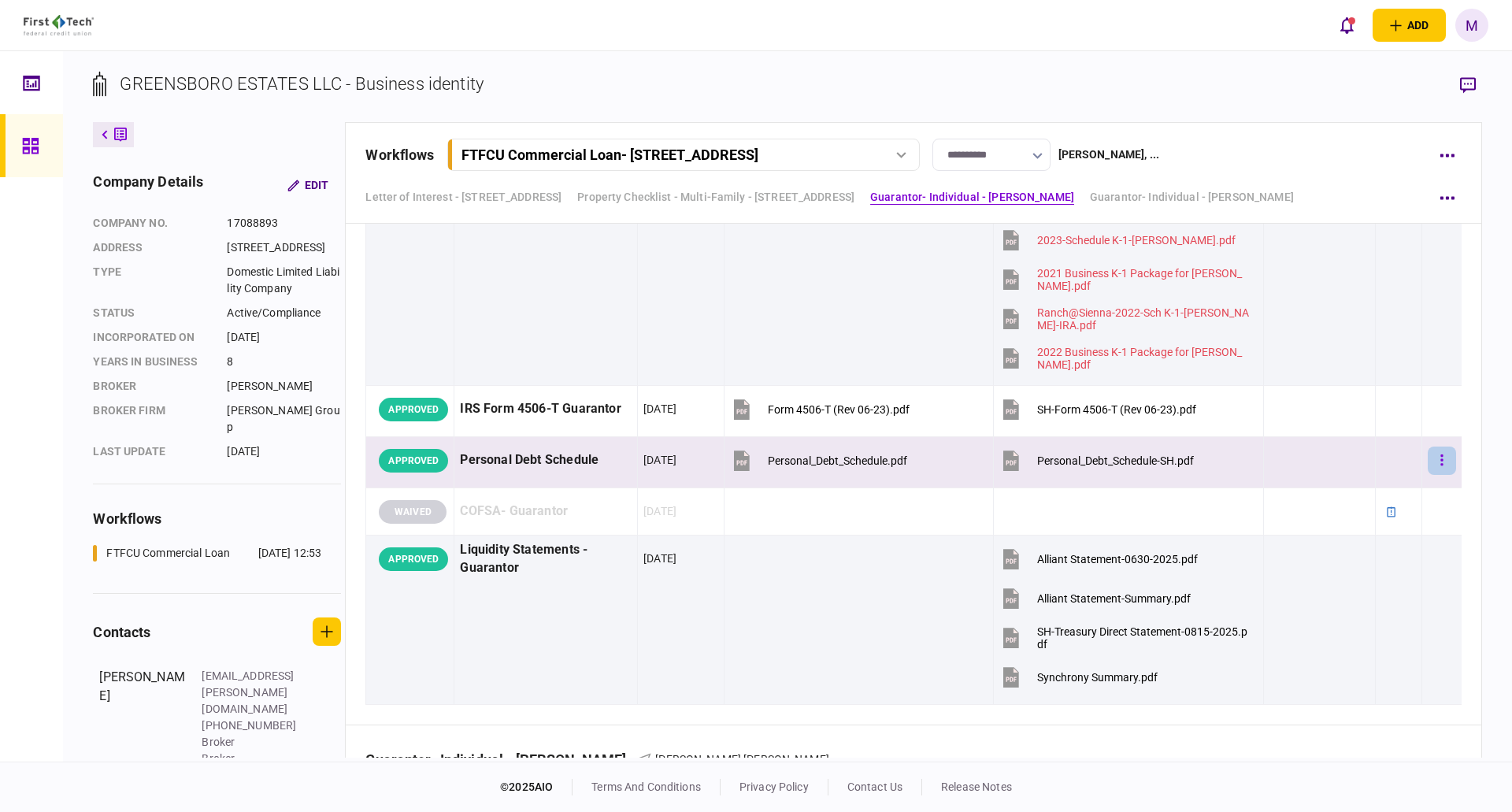
click at [749, 468] on button "button" at bounding box center [1442, 461] width 28 height 28
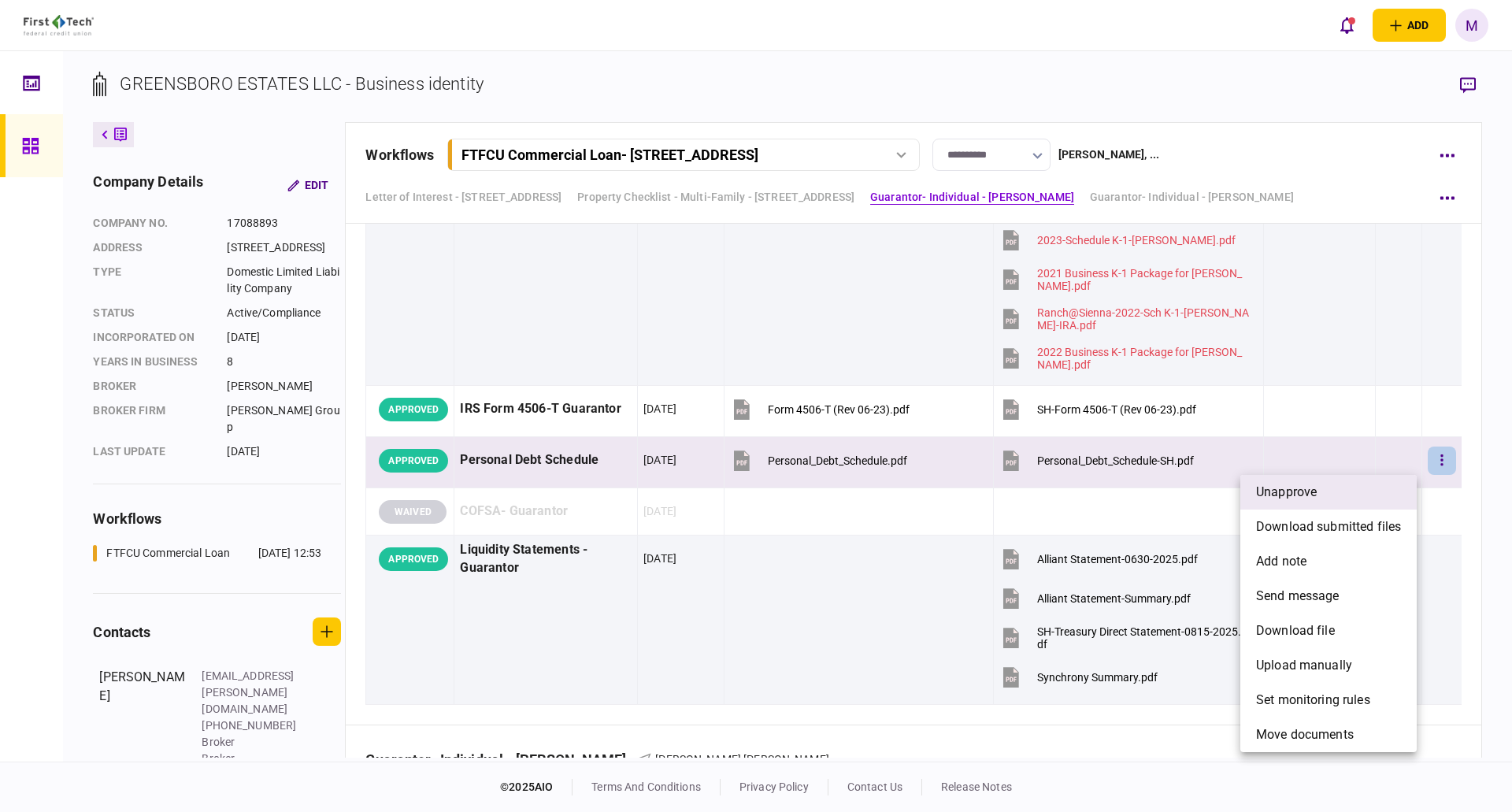
click at [749, 485] on span "unapprove" at bounding box center [1287, 492] width 61 height 19
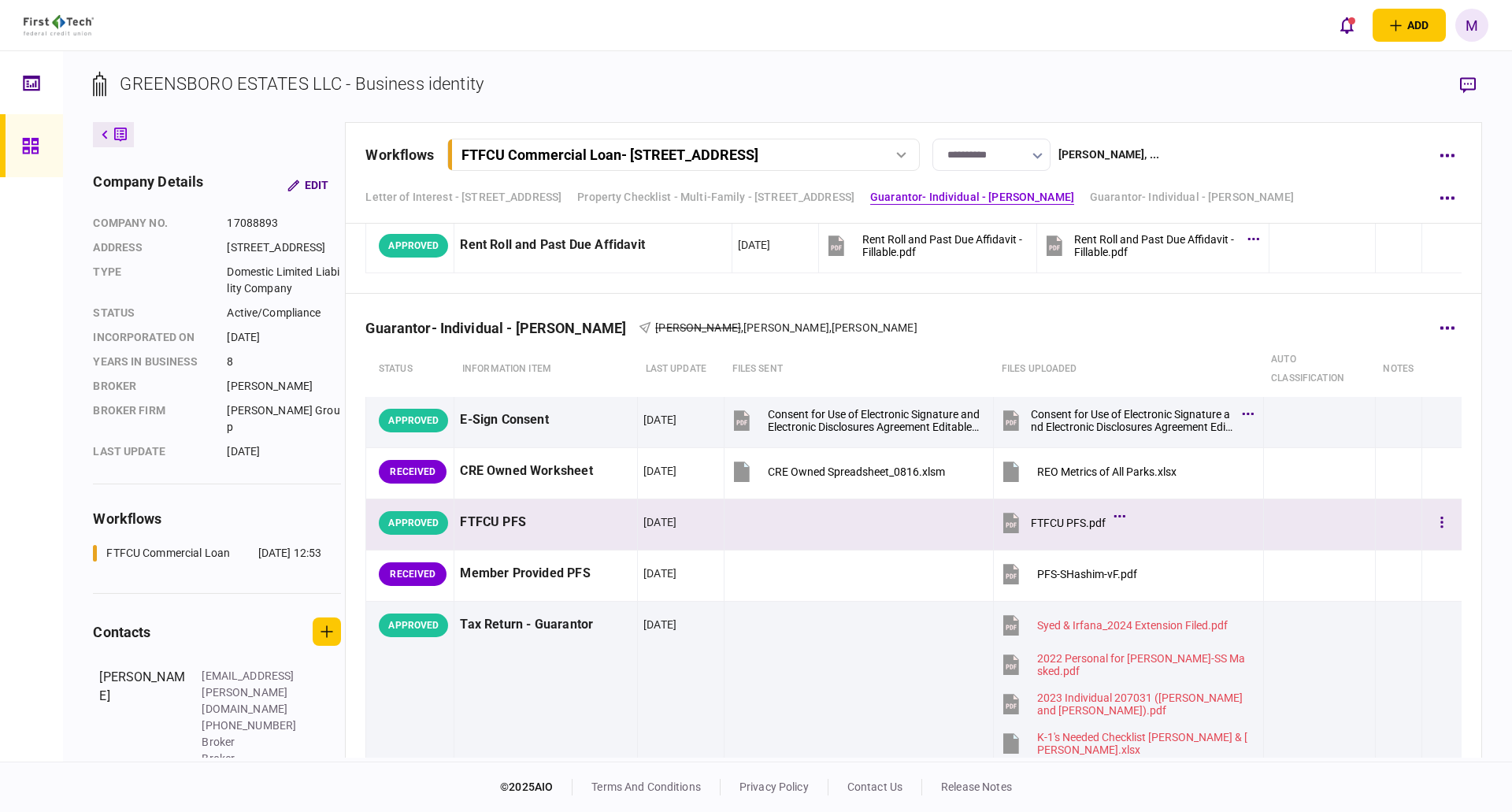
scroll to position [1872, 0]
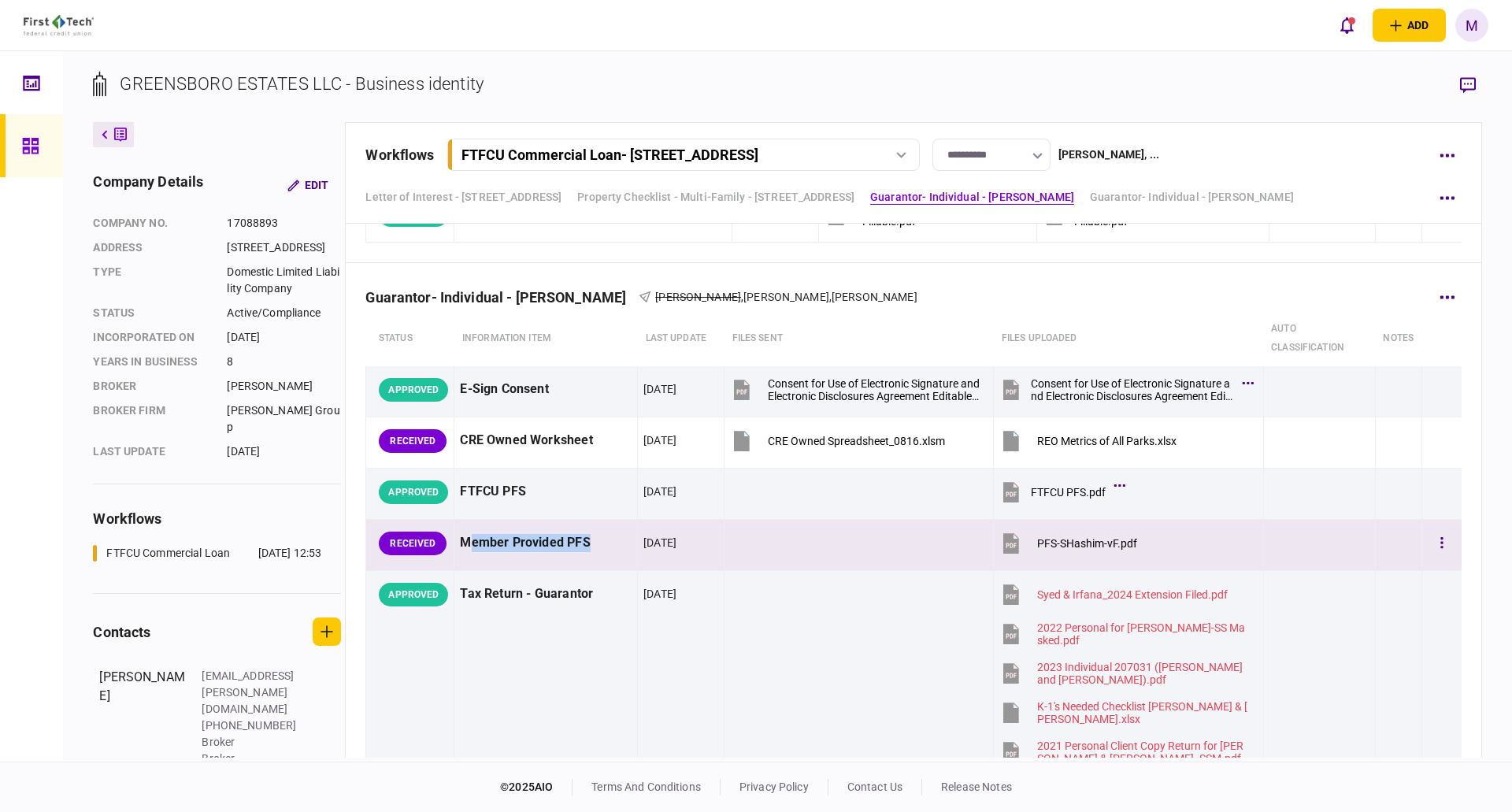
drag, startPoint x: 472, startPoint y: 544, endPoint x: 1014, endPoint y: 546, distance: 542.0
click at [593, 488] on div "Member Provided PFS" at bounding box center [545, 544] width 172 height 36
click at [749, 488] on icon at bounding box center [1011, 544] width 16 height 20
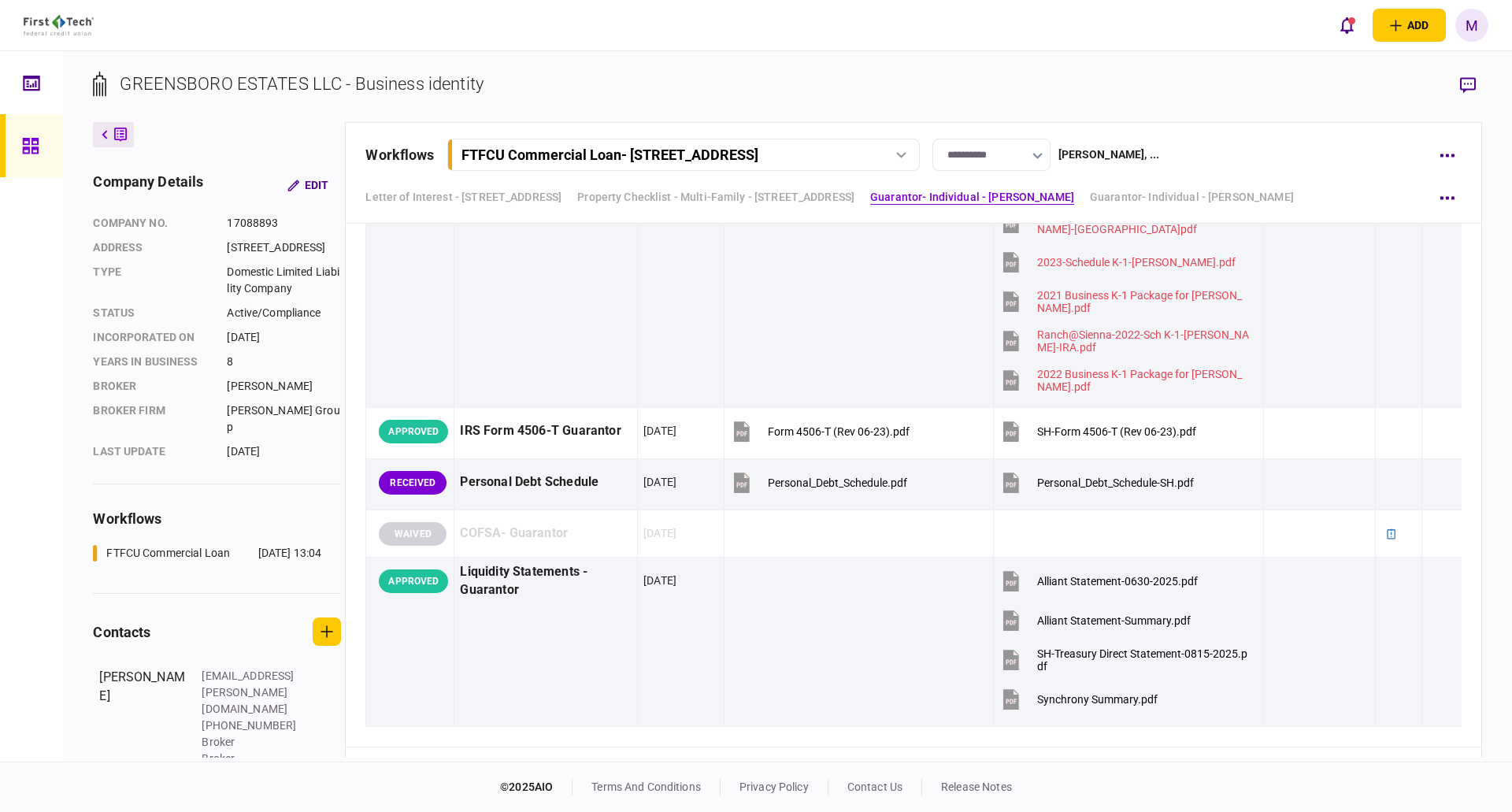
scroll to position [2941, 0]
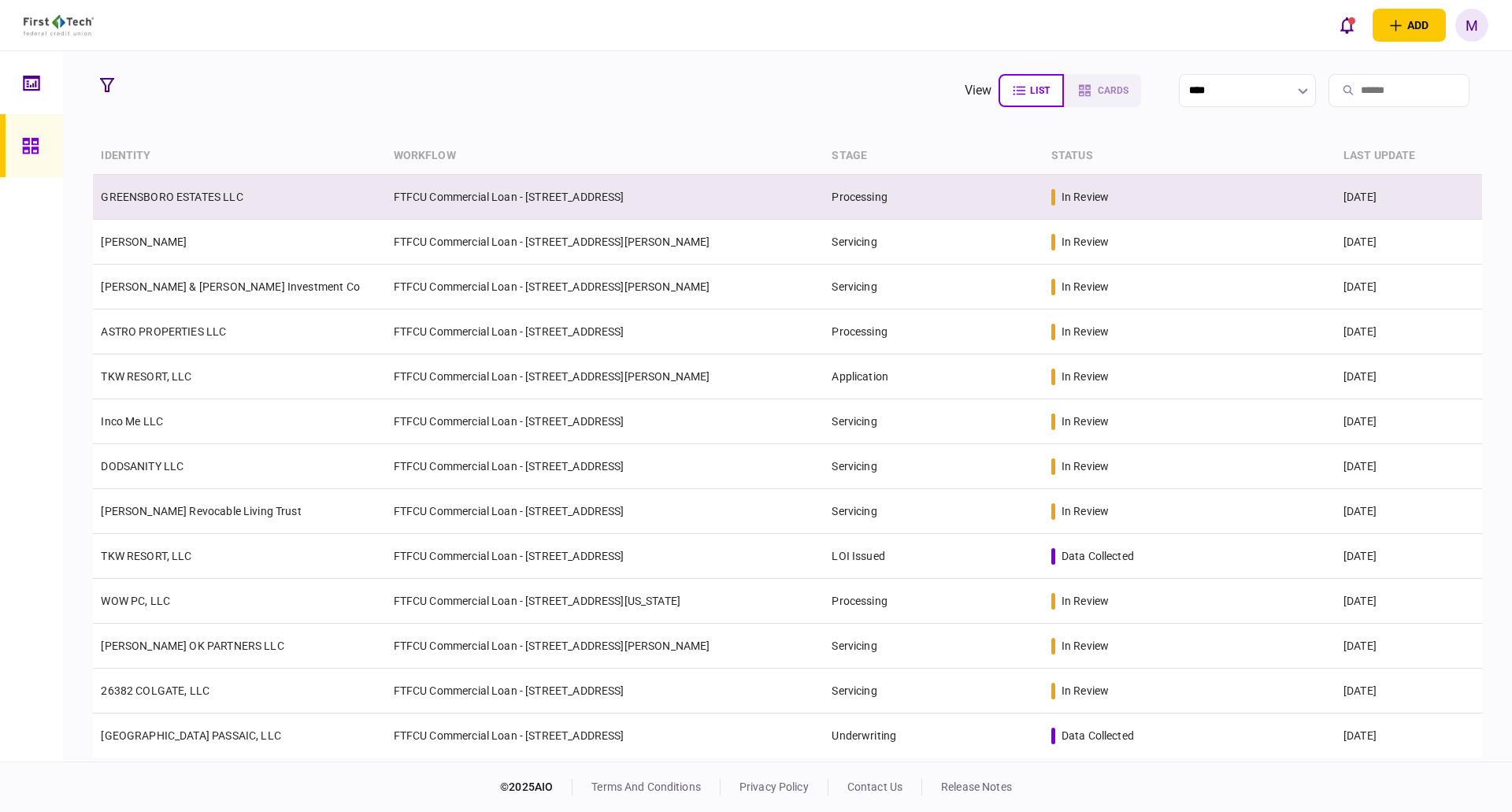
click at [649, 195] on td "FTFCU Commercial Loan - [STREET_ADDRESS]" at bounding box center [605, 197] width 439 height 45
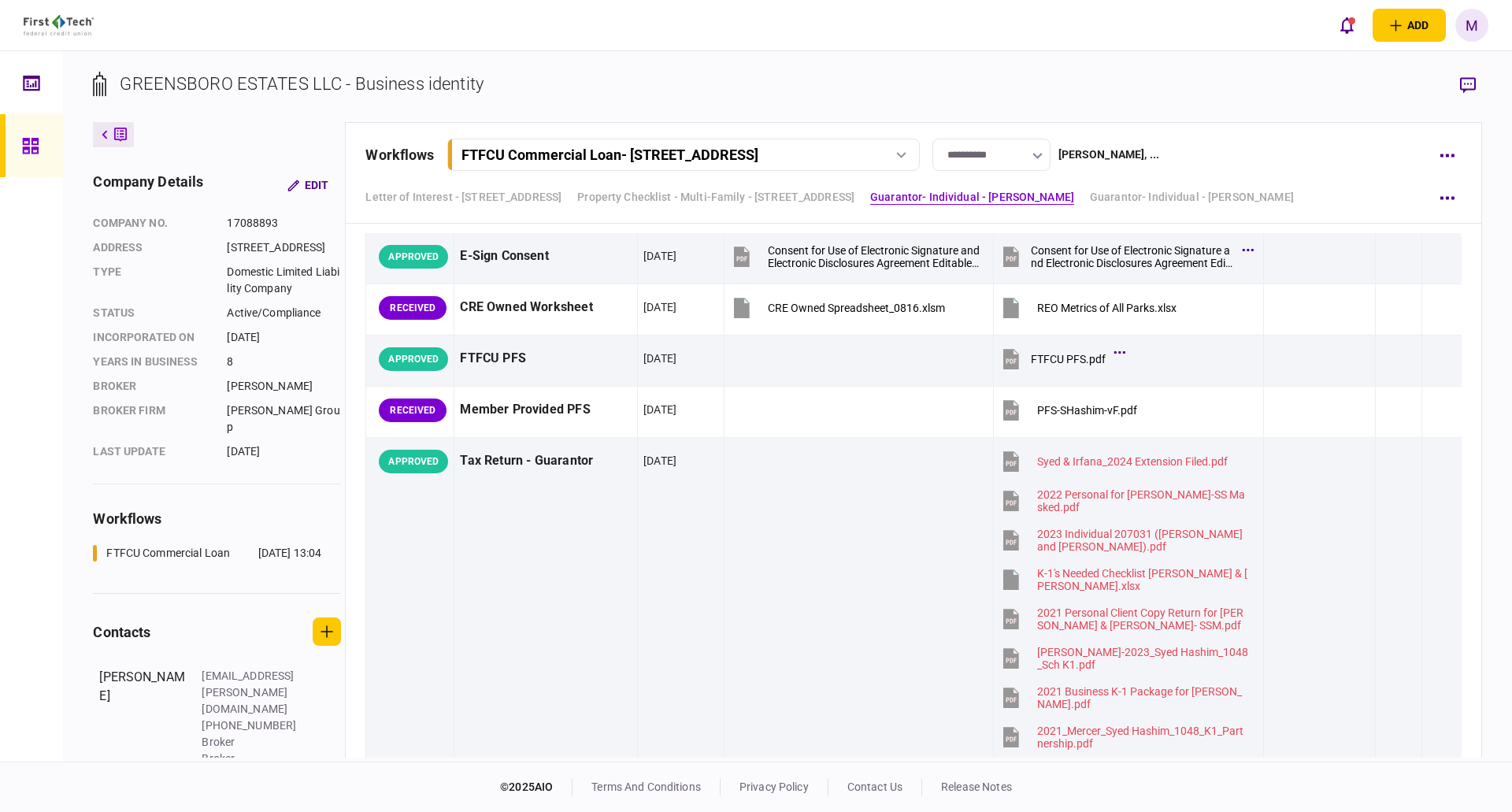
scroll to position [1688, 0]
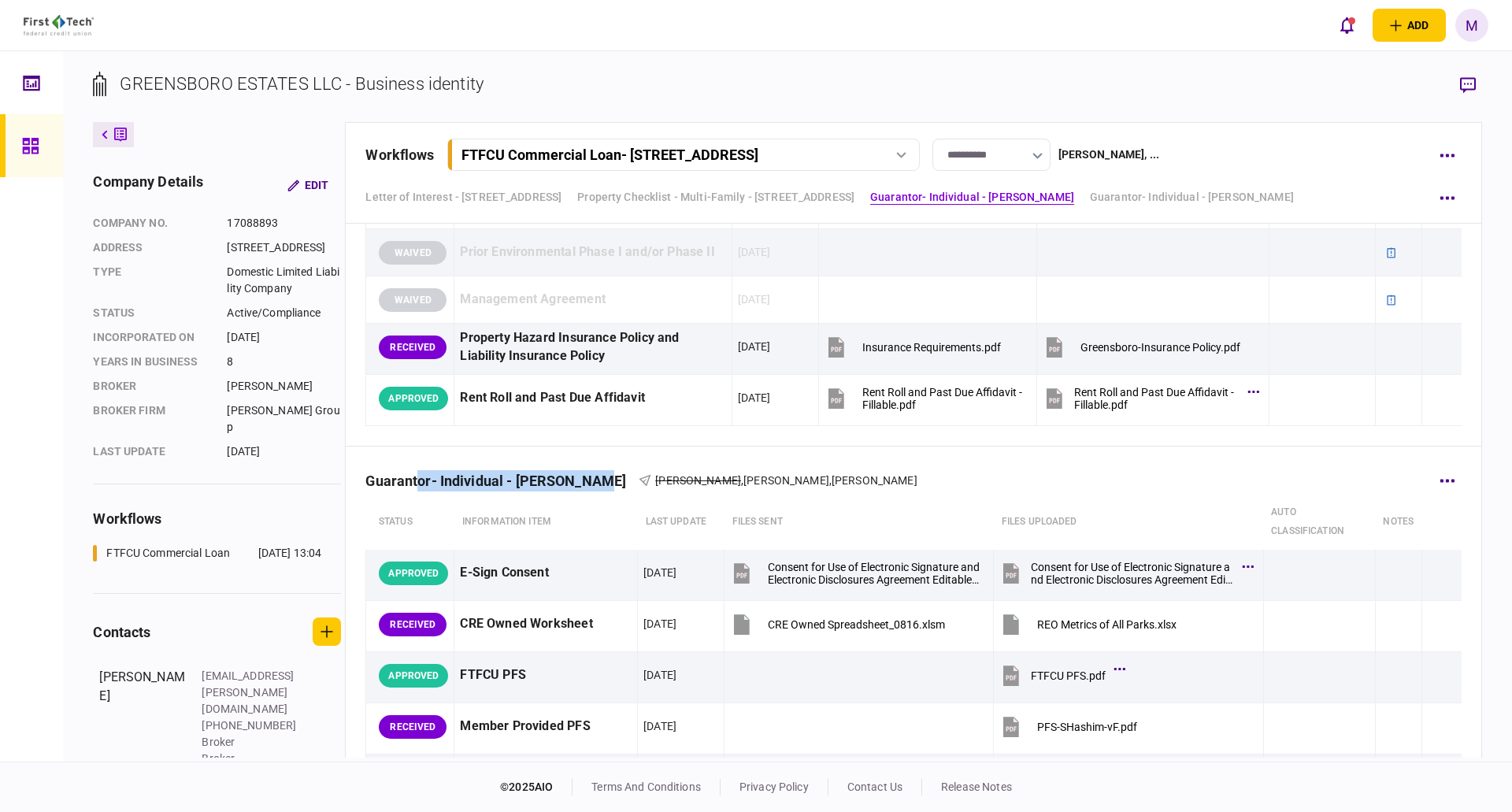
drag, startPoint x: 423, startPoint y: 482, endPoint x: 600, endPoint y: 491, distance: 177.2
click at [600, 489] on div "Guarantor- Individual - [PERSON_NAME]" at bounding box center [502, 481] width 273 height 17
click at [516, 464] on div "Guarantor- Individual - [PERSON_NAME] [PERSON_NAME] , [PERSON_NAME] , [PERSON_N…" at bounding box center [913, 471] width 1095 height 48
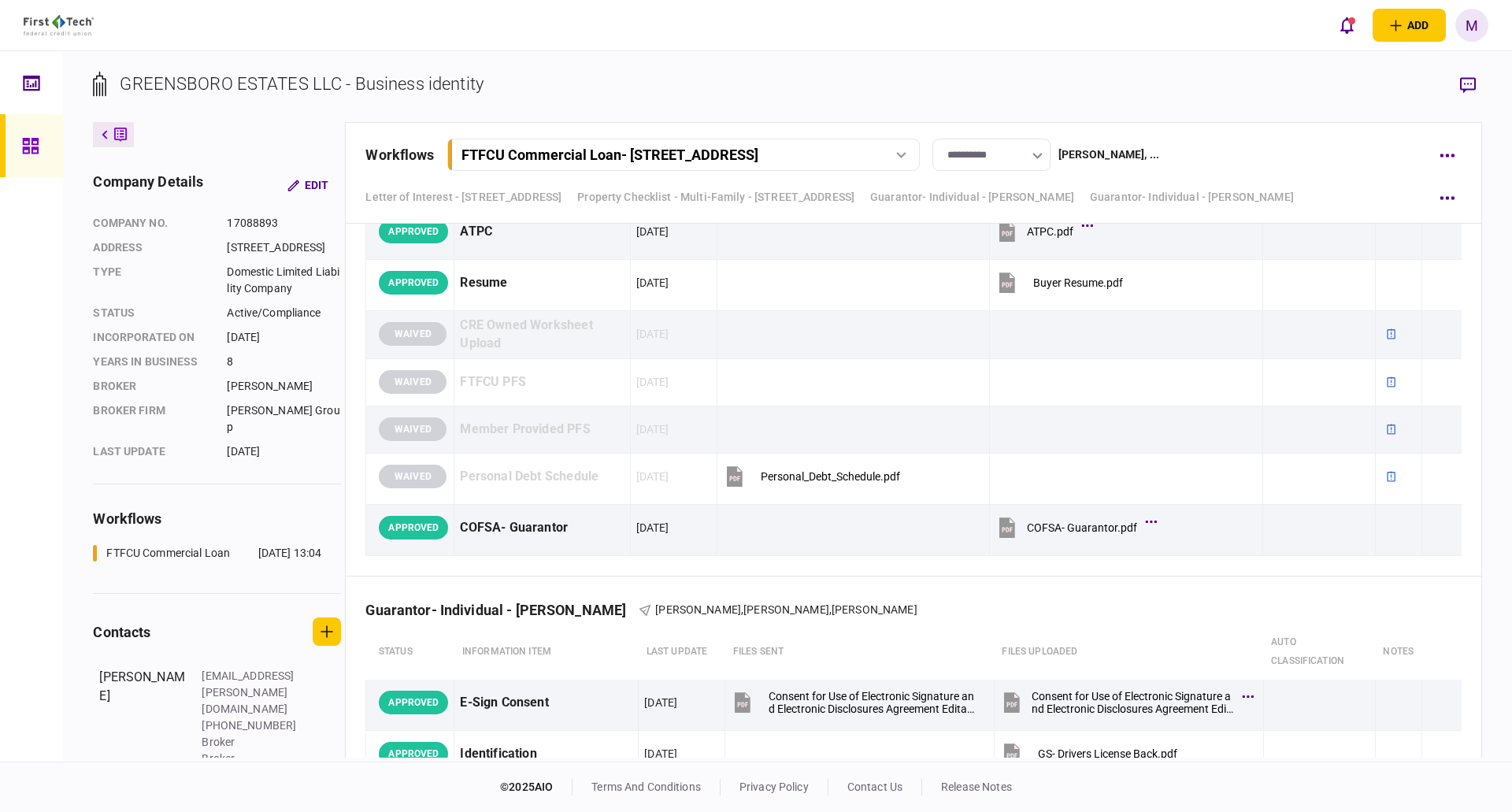
scroll to position [4262, 0]
